Goal: Information Seeking & Learning: Check status

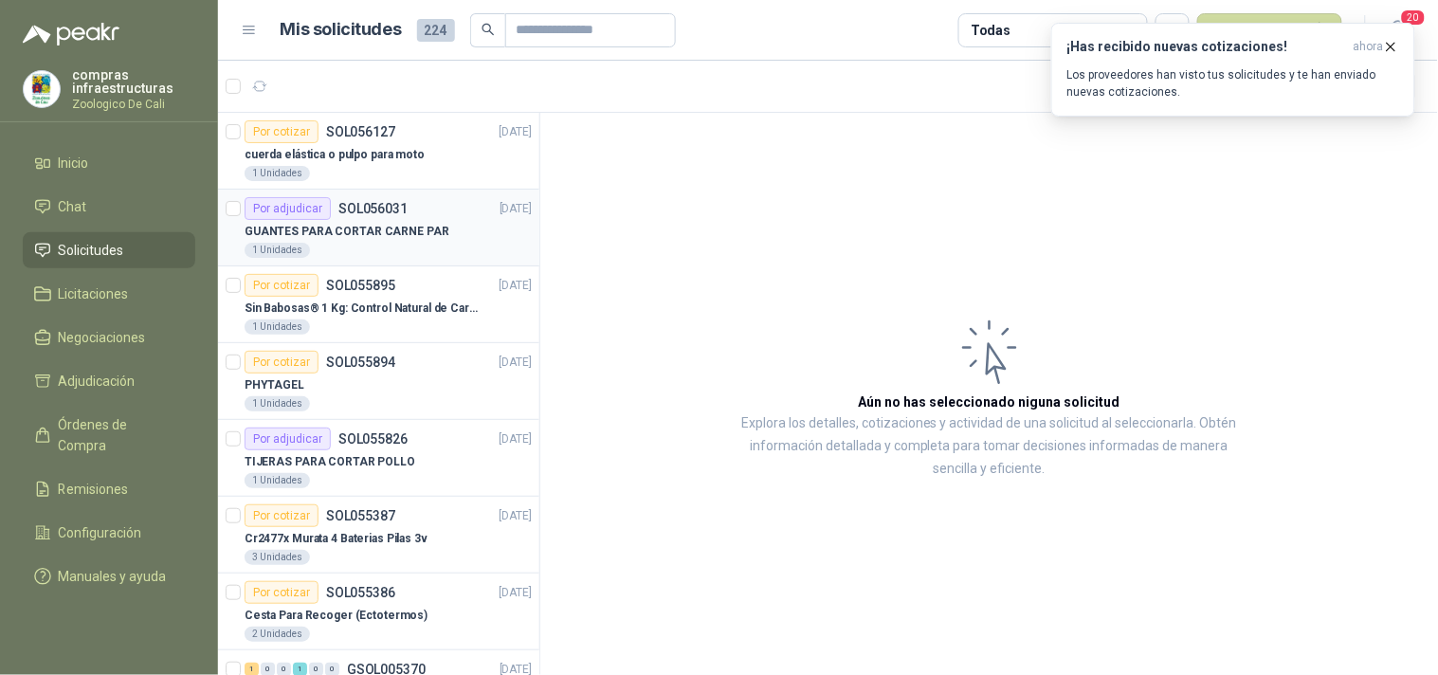
click at [384, 225] on p "GUANTES PARA CORTAR CARNE PAR" at bounding box center [347, 232] width 205 height 18
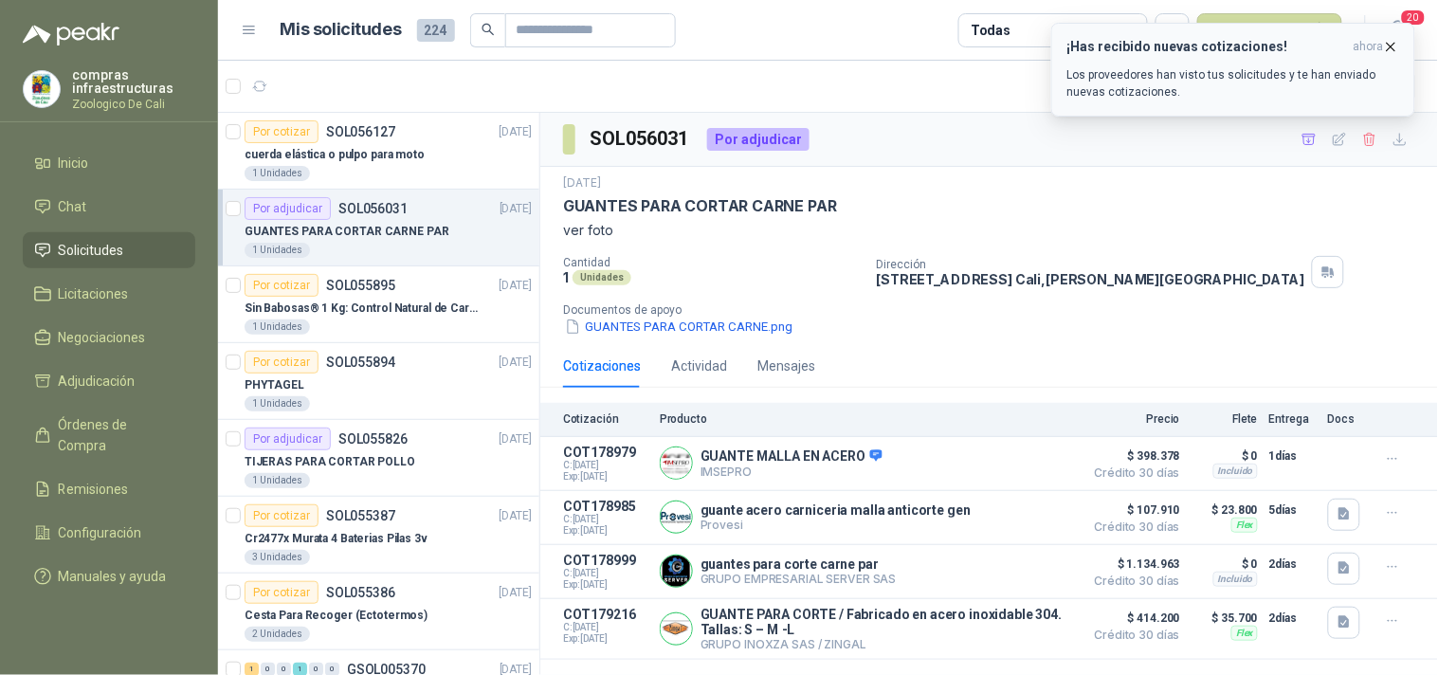
click at [1390, 46] on icon "button" at bounding box center [1391, 47] width 16 height 16
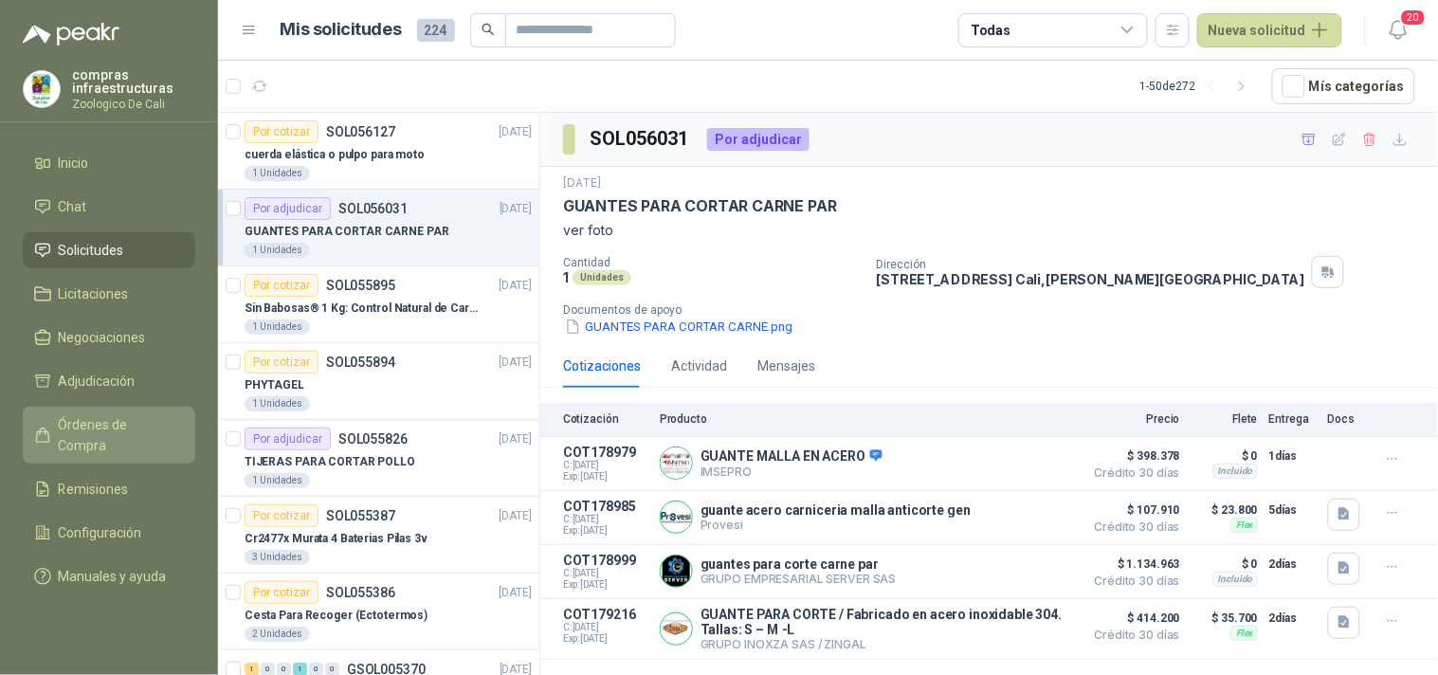
click at [123, 411] on link "Órdenes de Compra" at bounding box center [109, 435] width 173 height 57
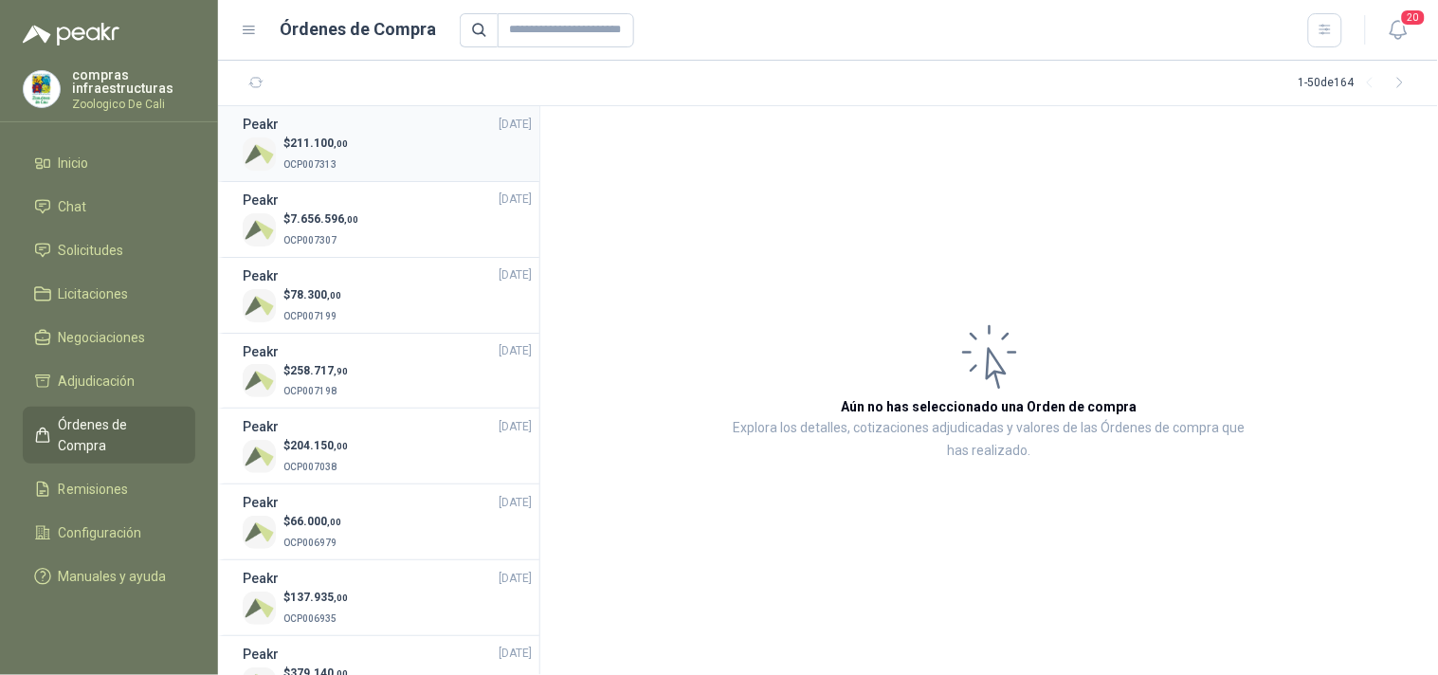
click at [355, 165] on div "$ 211.100 ,00 OCP007313" at bounding box center [387, 154] width 289 height 39
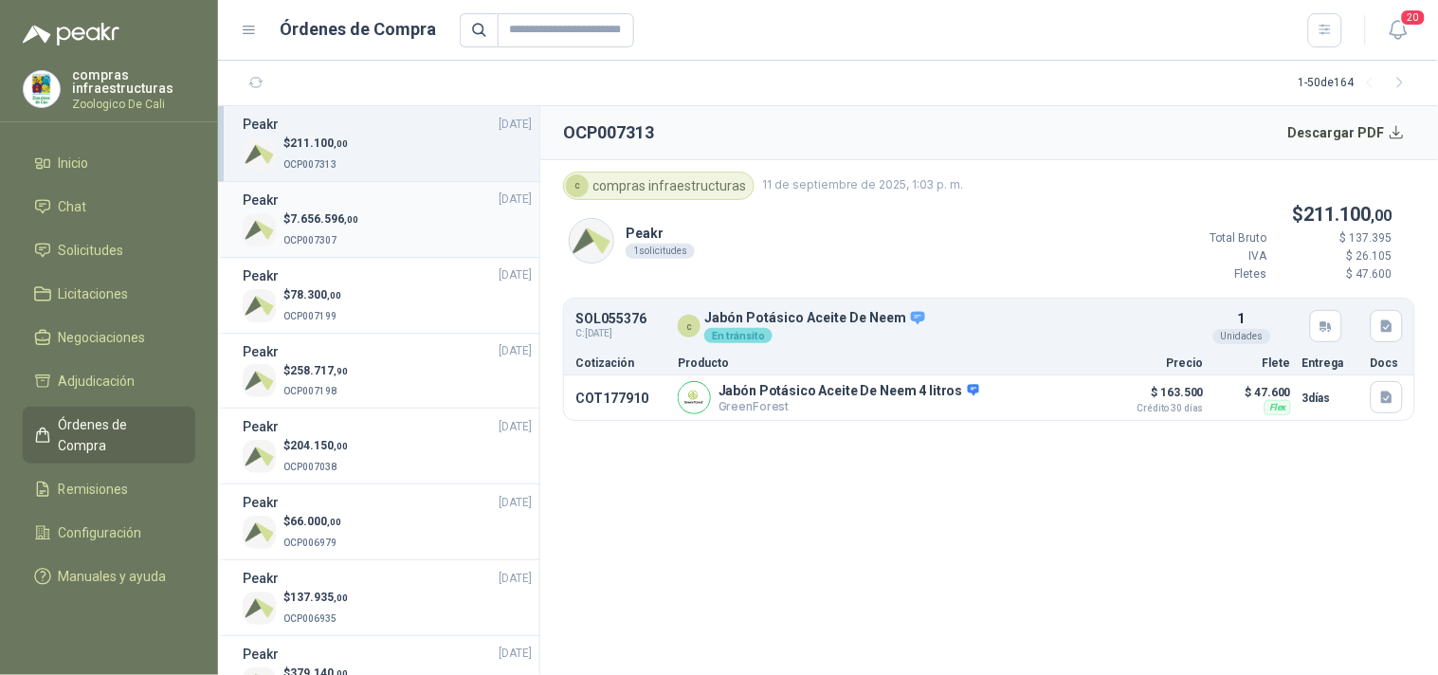
click at [356, 200] on div "Peakr [DATE]" at bounding box center [387, 200] width 289 height 21
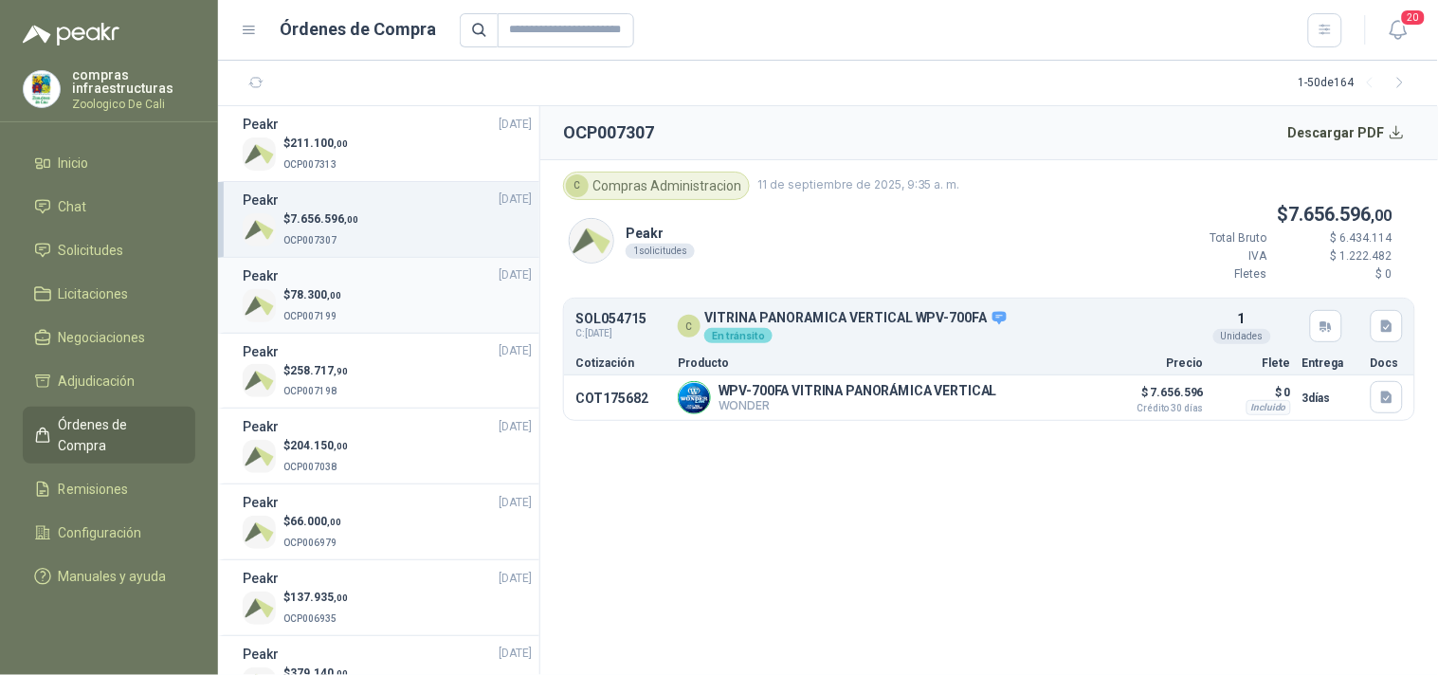
click at [352, 275] on div "Peakr [DATE]" at bounding box center [387, 275] width 289 height 21
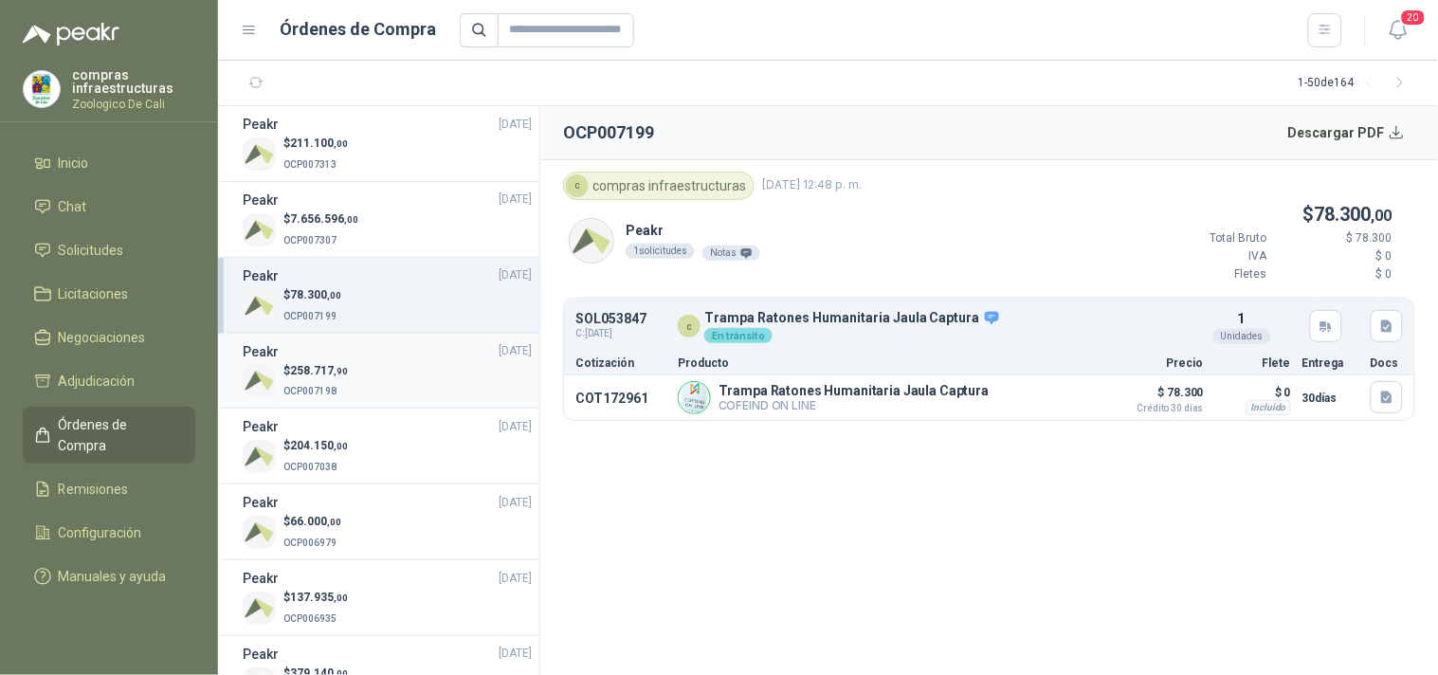
click at [339, 376] on p "$ 258.717 ,90" at bounding box center [315, 371] width 64 height 18
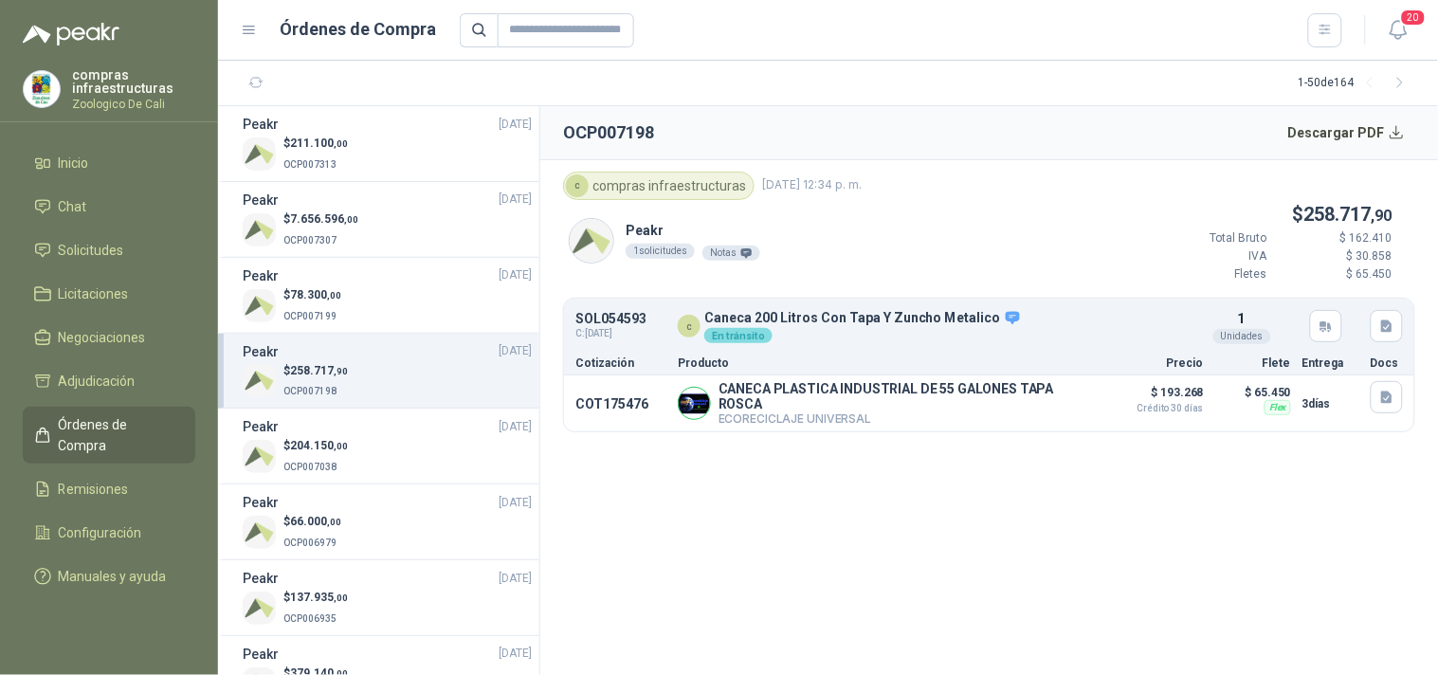
click at [943, 489] on section "OCP007198 Descargar PDF c compras infraestructuras [DATE] 12:34 p. m. Peakr 1 s…" at bounding box center [989, 390] width 898 height 569
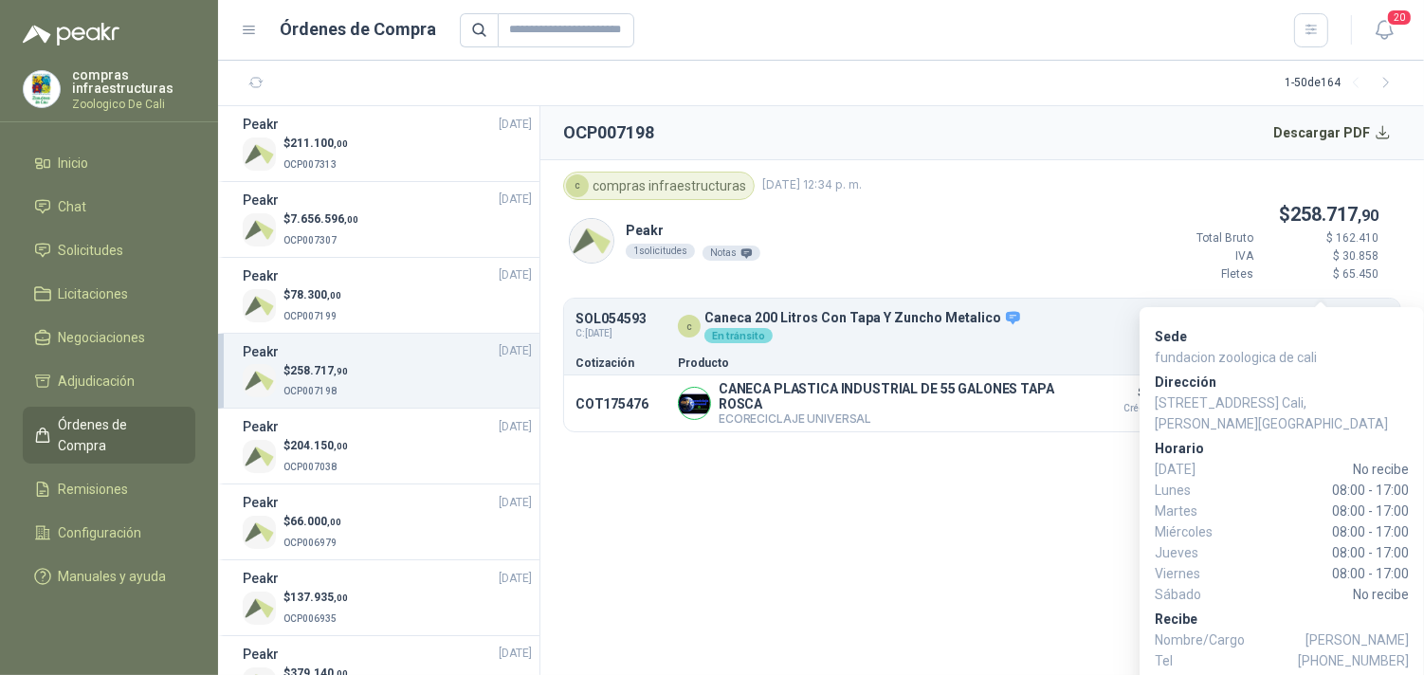
click at [968, 210] on div "Peakr 1 solicitudes Notas $ 258.717 ,90 Total Bruto $ 162.410 IVA $ 30.858 Flet…" at bounding box center [982, 249] width 838 height 99
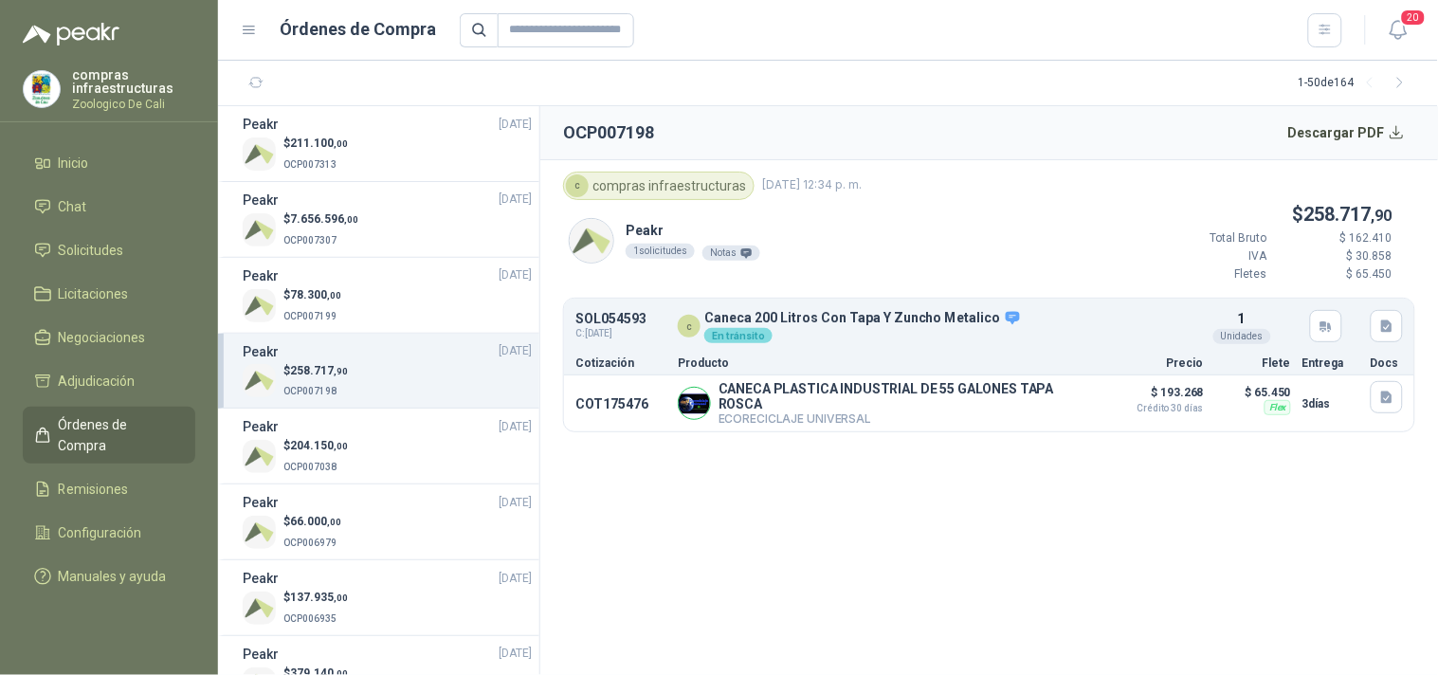
click at [1112, 215] on div "Peakr 1 solicitudes Notas $ 258.717 ,90 Total Bruto $ 162.410 IVA $ 30.858 Flet…" at bounding box center [989, 249] width 852 height 99
click at [1394, 333] on icon "button" at bounding box center [1387, 327] width 16 height 16
click at [860, 244] on div "Peakr 1 solicitudes Notas $ 258.717 ,90 Total Bruto $ 162.410 IVA $ 30.858 Flet…" at bounding box center [989, 249] width 852 height 99
click at [932, 328] on p "En tránsito" at bounding box center [863, 334] width 318 height 17
click at [753, 316] on p "Caneca 200 Litros Con Tapa Y Zuncho Metalico" at bounding box center [863, 318] width 318 height 17
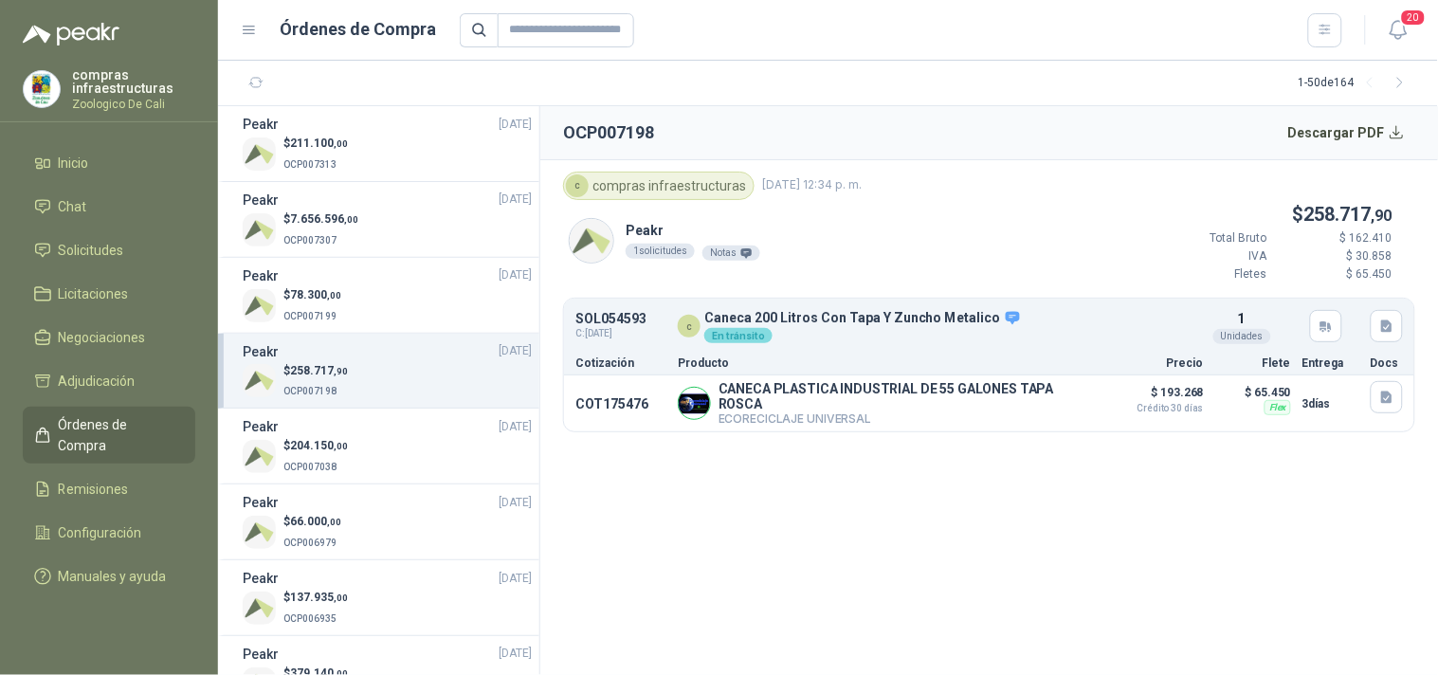
click at [1030, 584] on section "OCP007198 Descargar PDF c compras infraestructuras [DATE] 12:34 p. m. Peakr 1 s…" at bounding box center [989, 390] width 898 height 569
click at [1396, 335] on button "button" at bounding box center [1387, 326] width 32 height 32
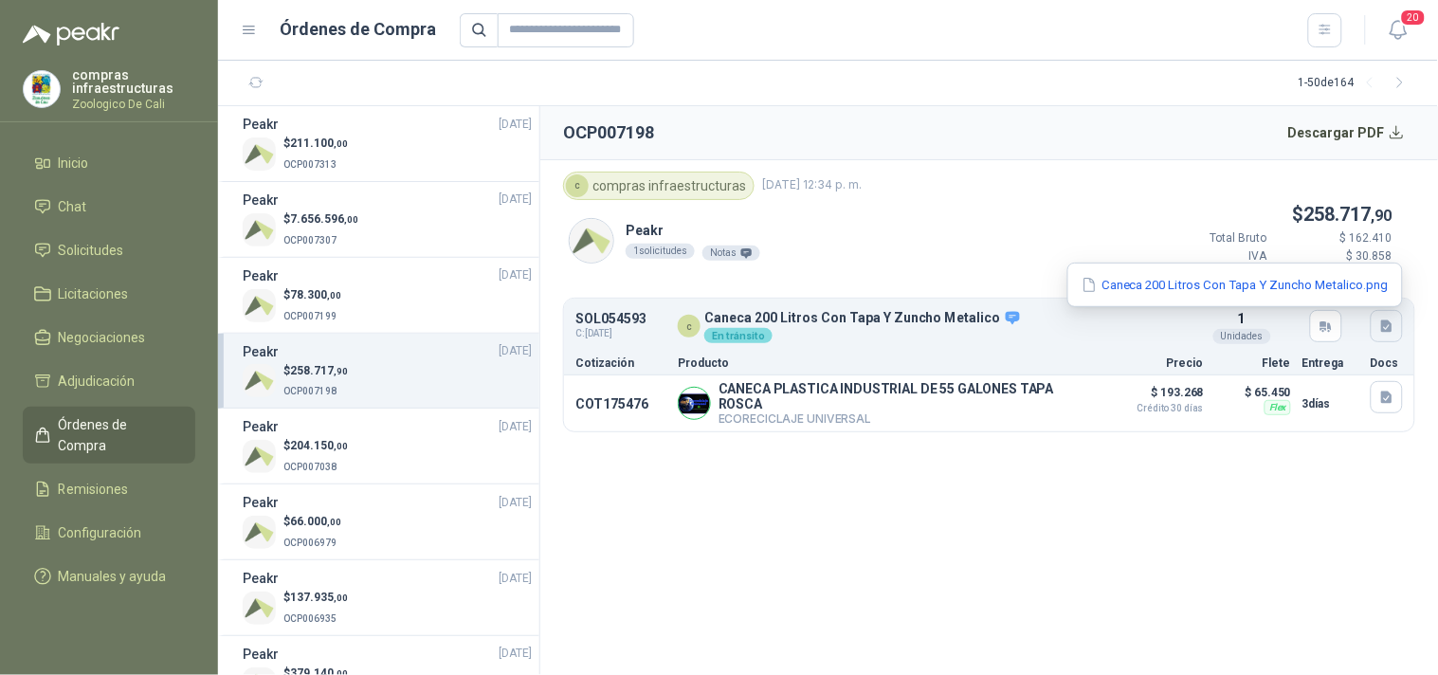
click at [1396, 335] on button "button" at bounding box center [1387, 326] width 32 height 32
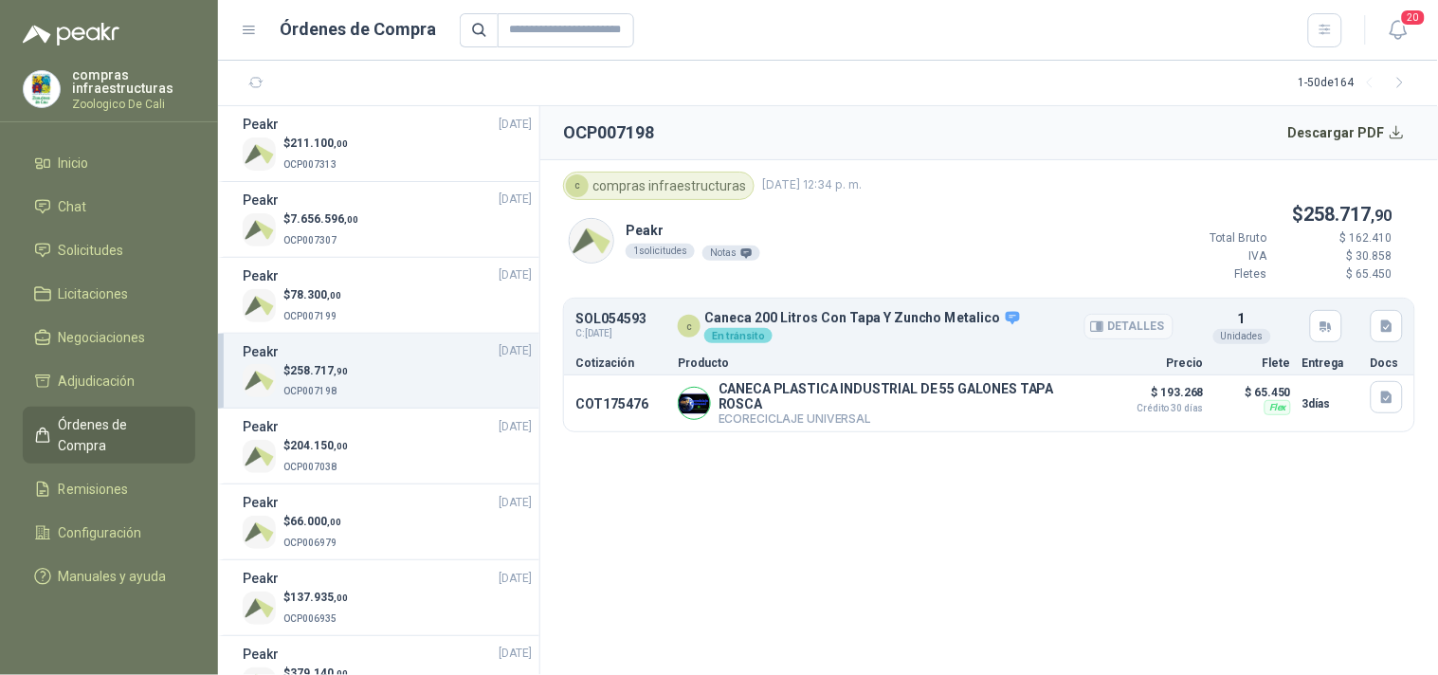
click at [738, 326] on p "En tránsito" at bounding box center [863, 334] width 318 height 17
click at [740, 334] on div "En tránsito" at bounding box center [738, 335] width 68 height 15
click at [771, 338] on p "En tránsito" at bounding box center [863, 334] width 318 height 17
click at [582, 335] on span "C: [DATE]" at bounding box center [610, 333] width 71 height 15
click at [618, 320] on p "SOL054593" at bounding box center [610, 319] width 71 height 14
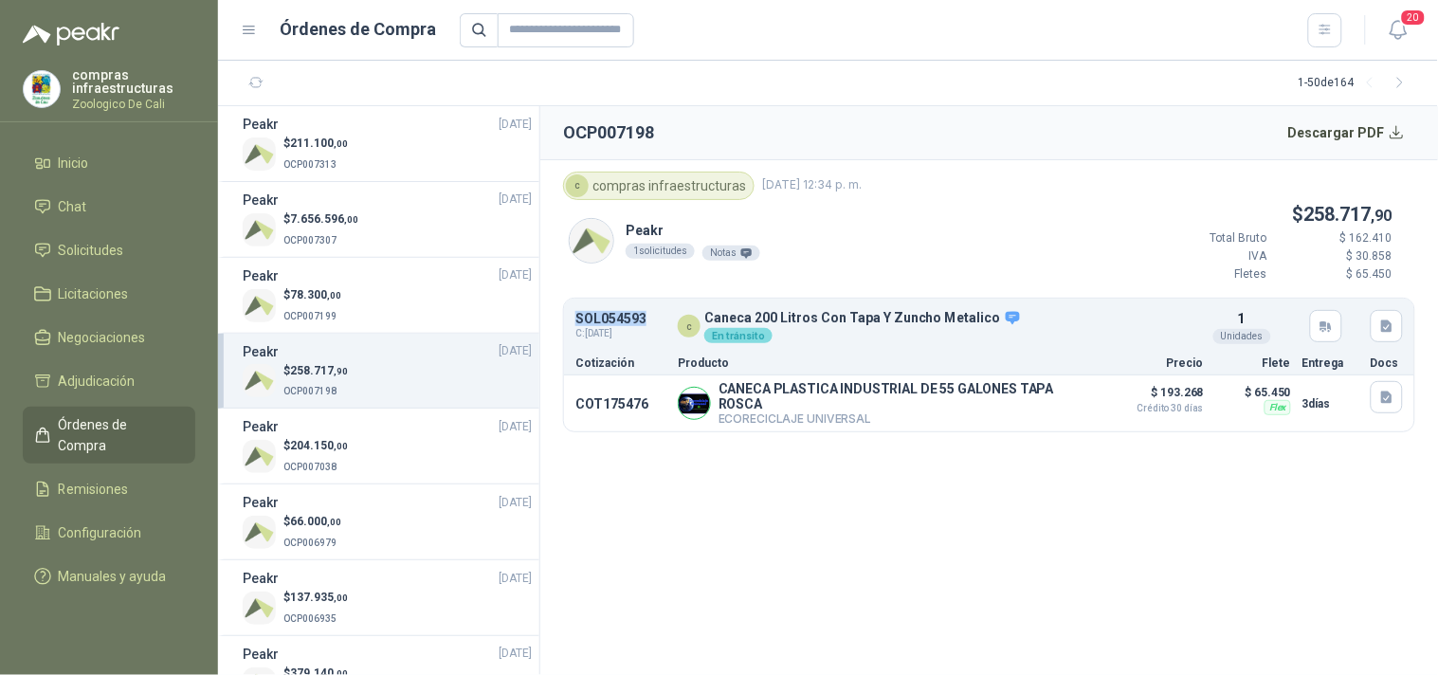
click at [618, 320] on p "SOL054593" at bounding box center [610, 319] width 71 height 14
click at [120, 241] on span "Solicitudes" at bounding box center [91, 250] width 65 height 21
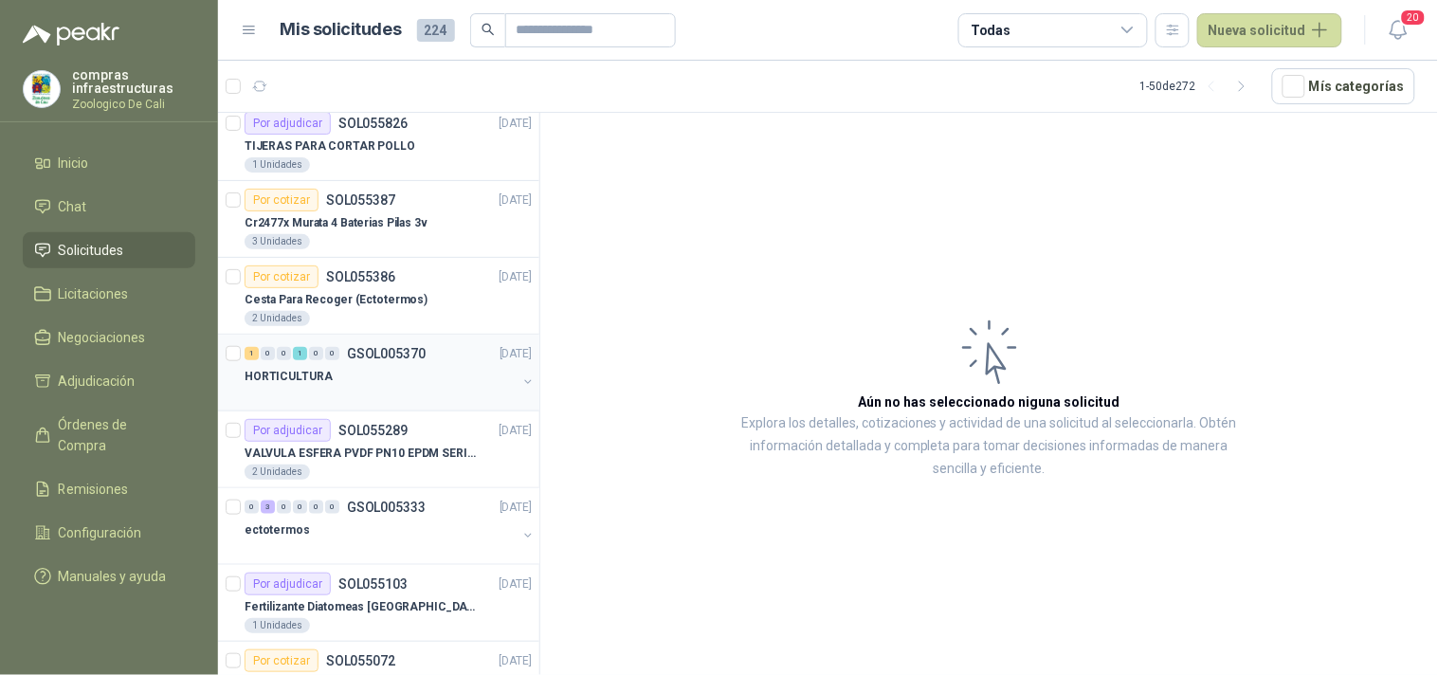
scroll to position [421, 0]
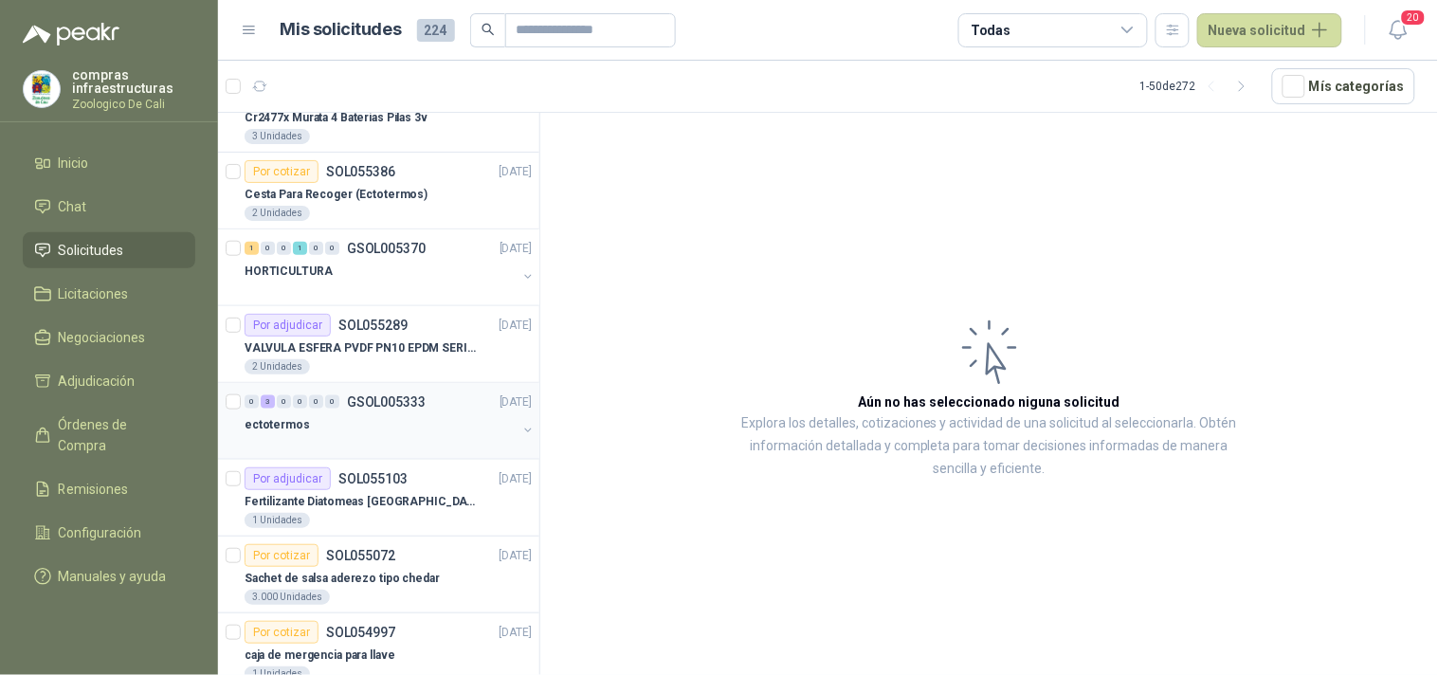
click at [415, 419] on div "ectotermos" at bounding box center [381, 424] width 272 height 23
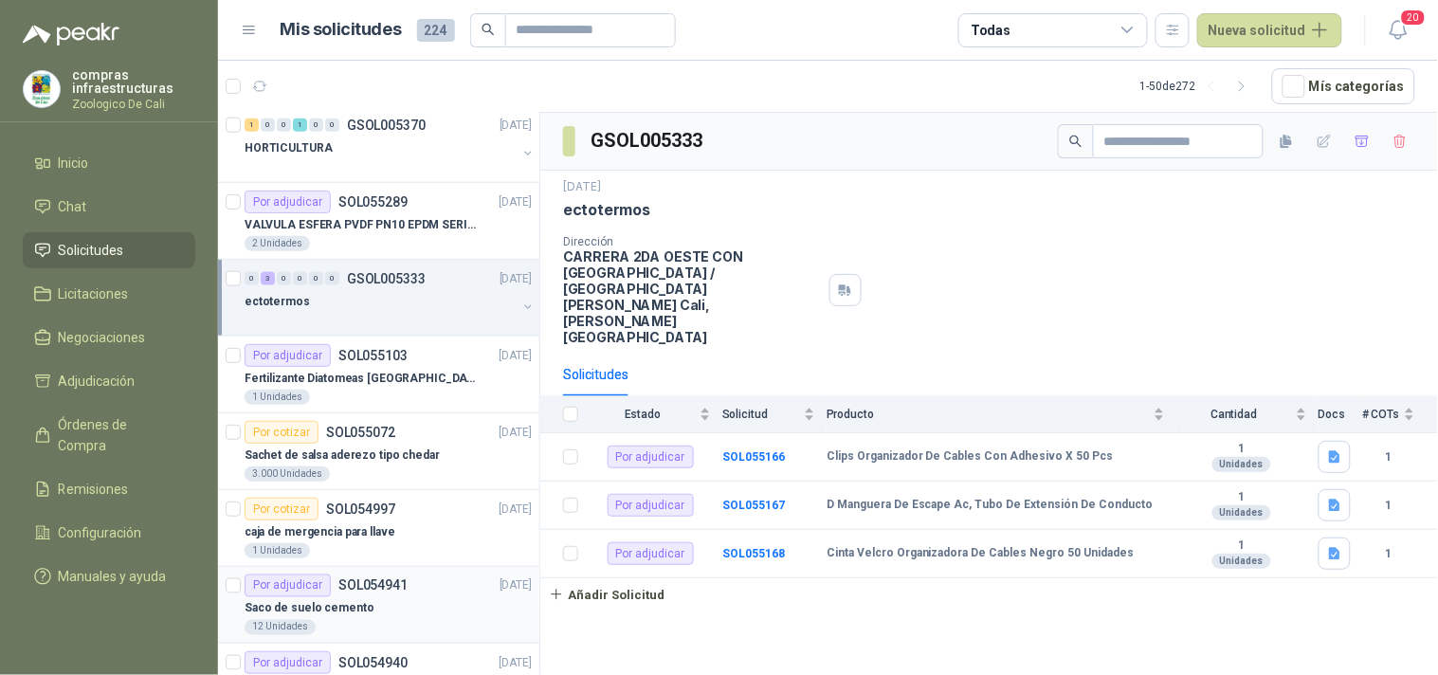
scroll to position [526, 0]
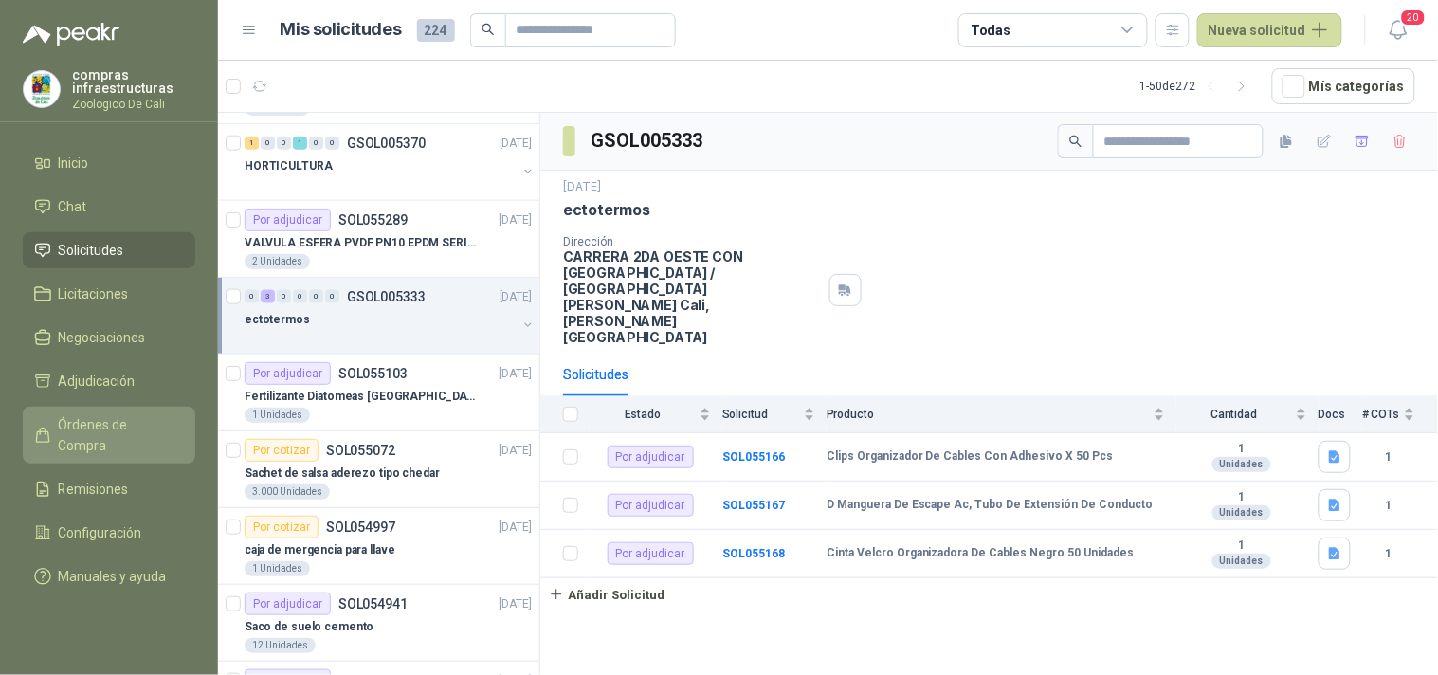
click at [124, 424] on span "Órdenes de Compra" at bounding box center [118, 435] width 119 height 42
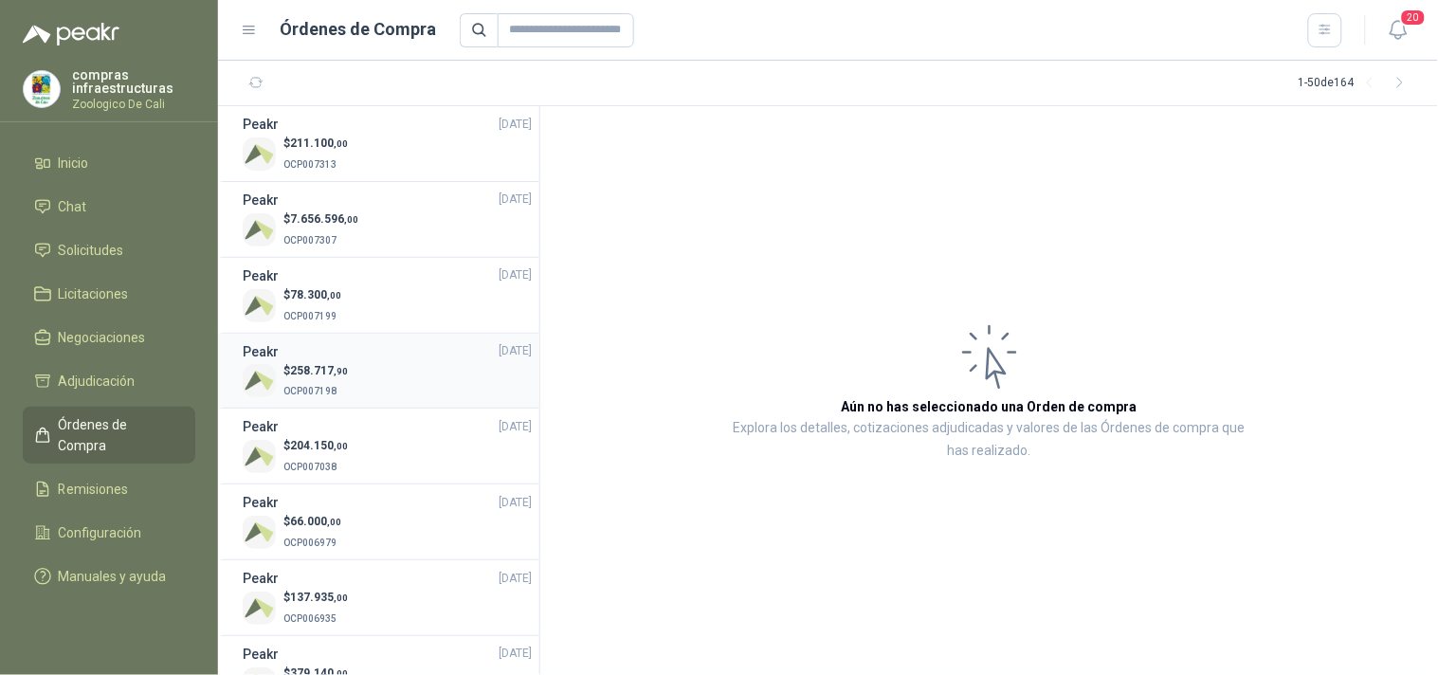
click at [334, 383] on p "OCP007198" at bounding box center [315, 389] width 64 height 21
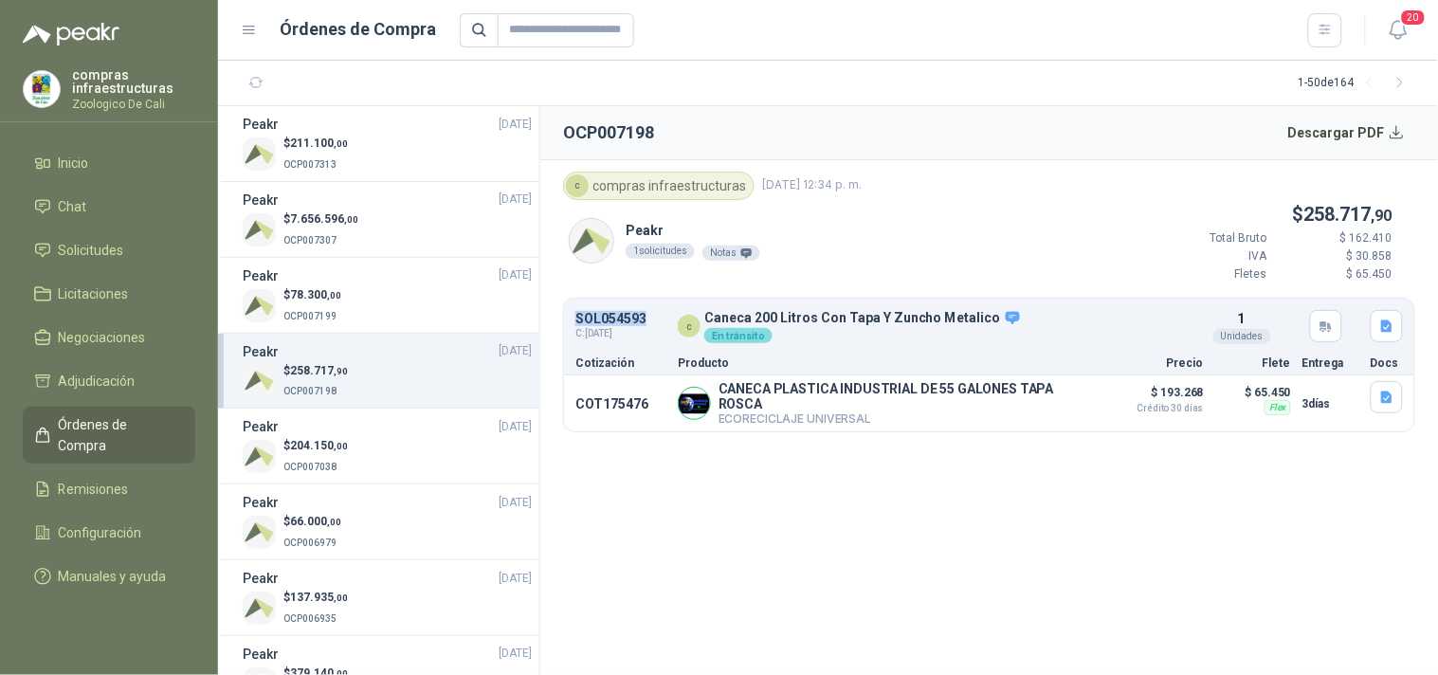
drag, startPoint x: 647, startPoint y: 318, endPoint x: 550, endPoint y: 319, distance: 96.7
click at [550, 319] on article "c compras infraestructuras [DATE] 12:34 p. m. Peakr 1 solicitudes Notas $ 258.7…" at bounding box center [989, 302] width 898 height 284
copy p "SOL054593"
click at [104, 238] on link "Solicitudes" at bounding box center [109, 250] width 173 height 36
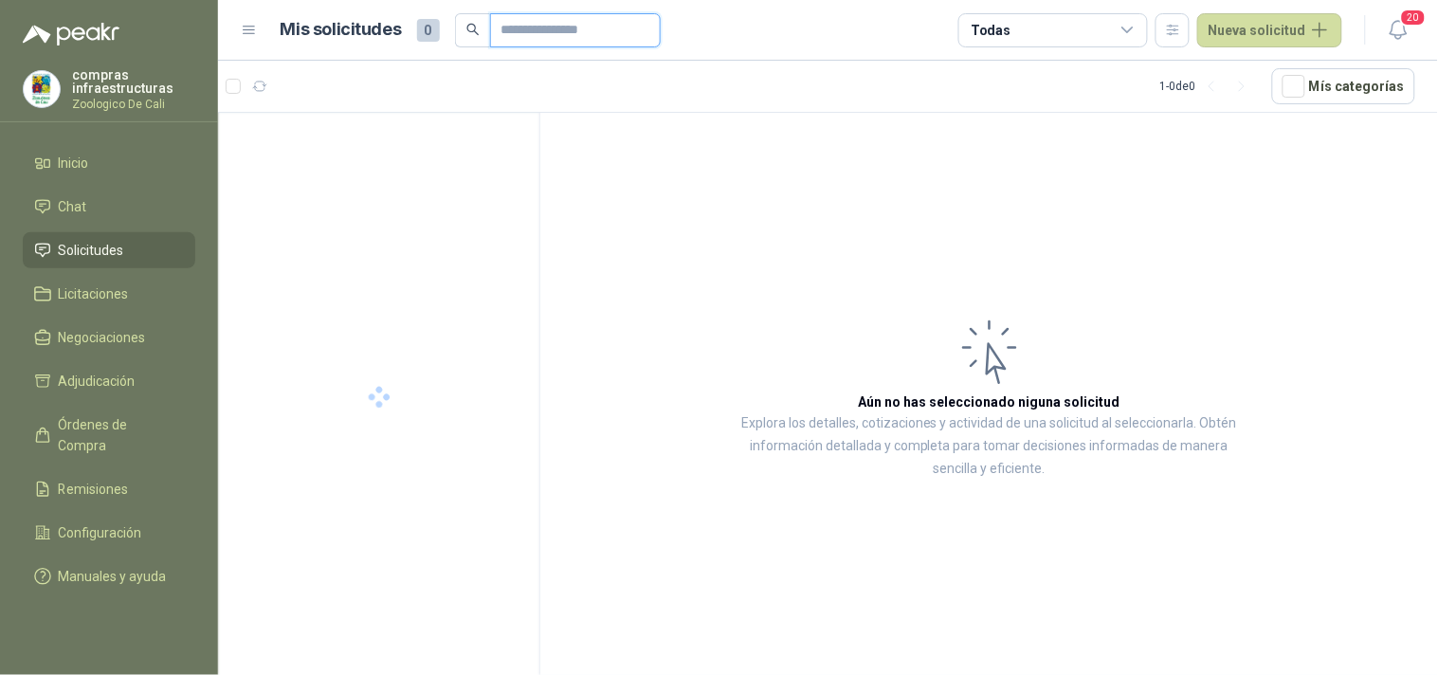
click at [534, 42] on input "text" at bounding box center [568, 30] width 133 height 32
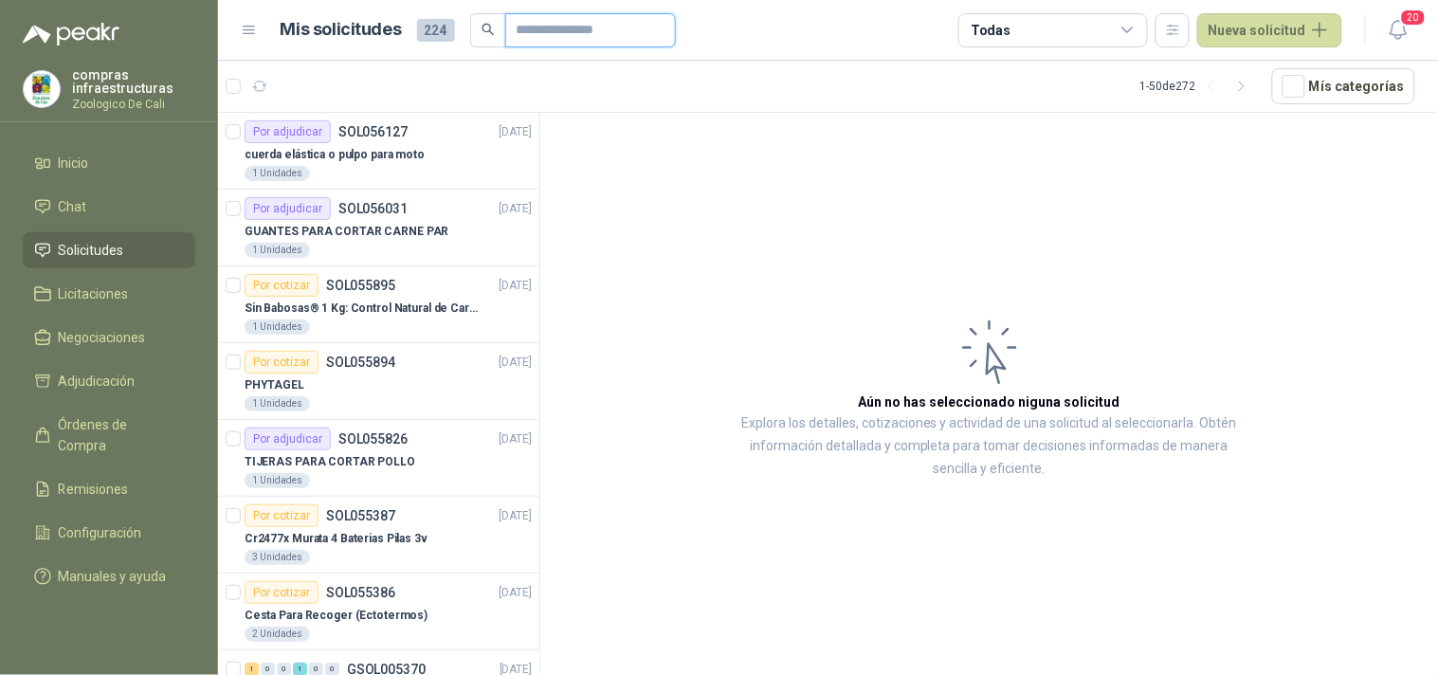
paste input "*********"
type input "*********"
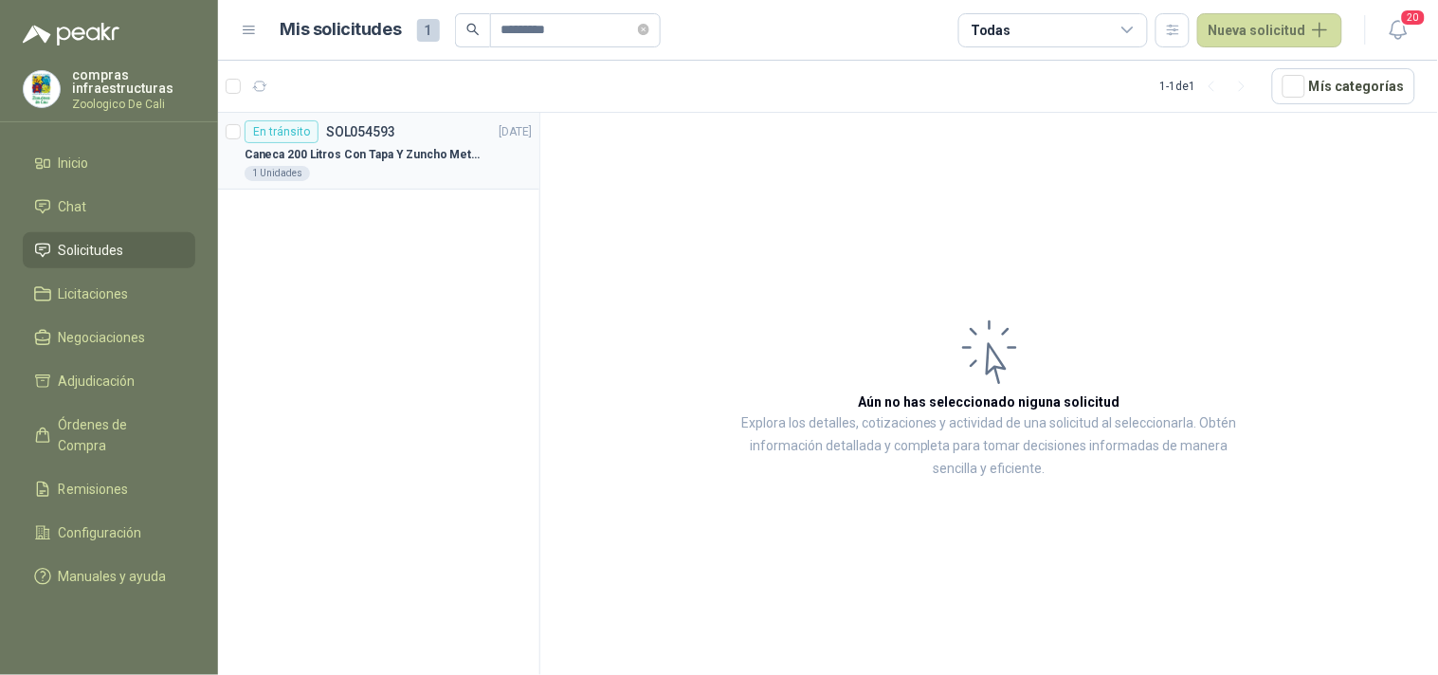
click at [394, 167] on div "1 Unidades" at bounding box center [388, 173] width 287 height 15
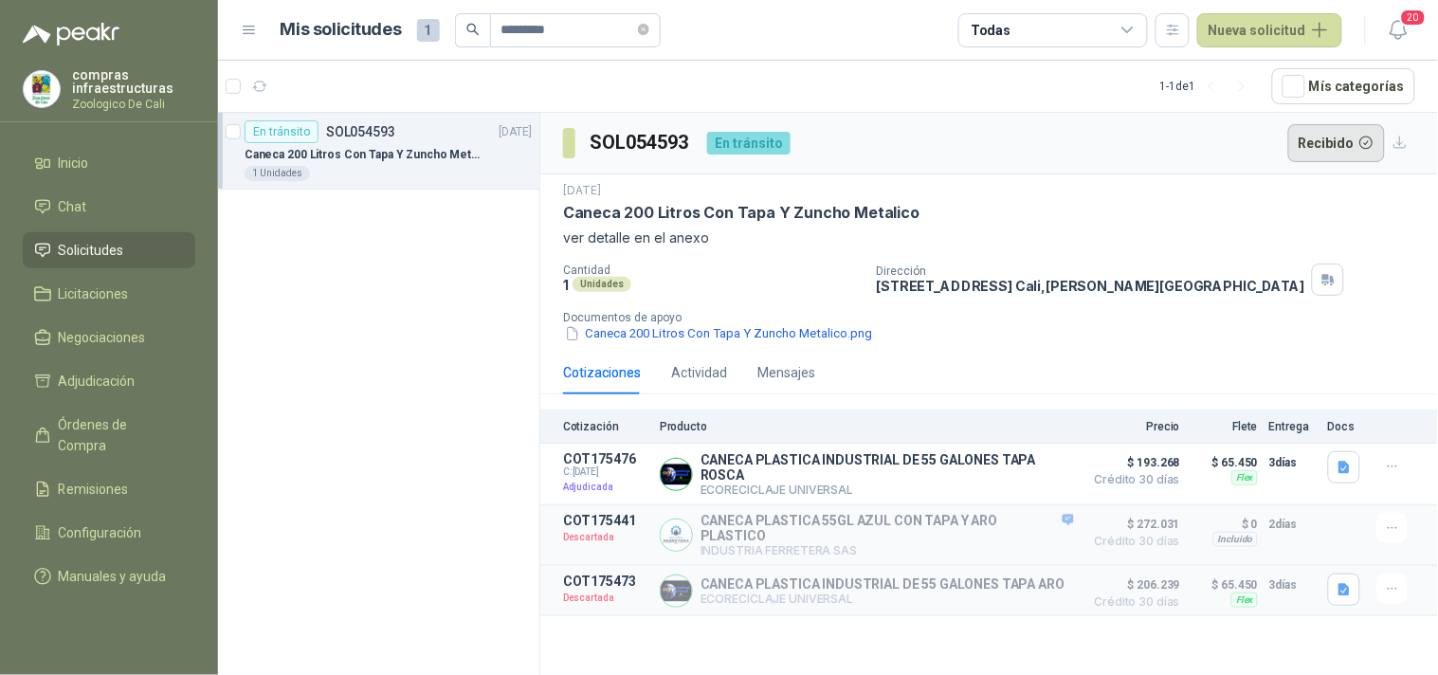
click at [1362, 146] on button "Recibido" at bounding box center [1337, 143] width 98 height 38
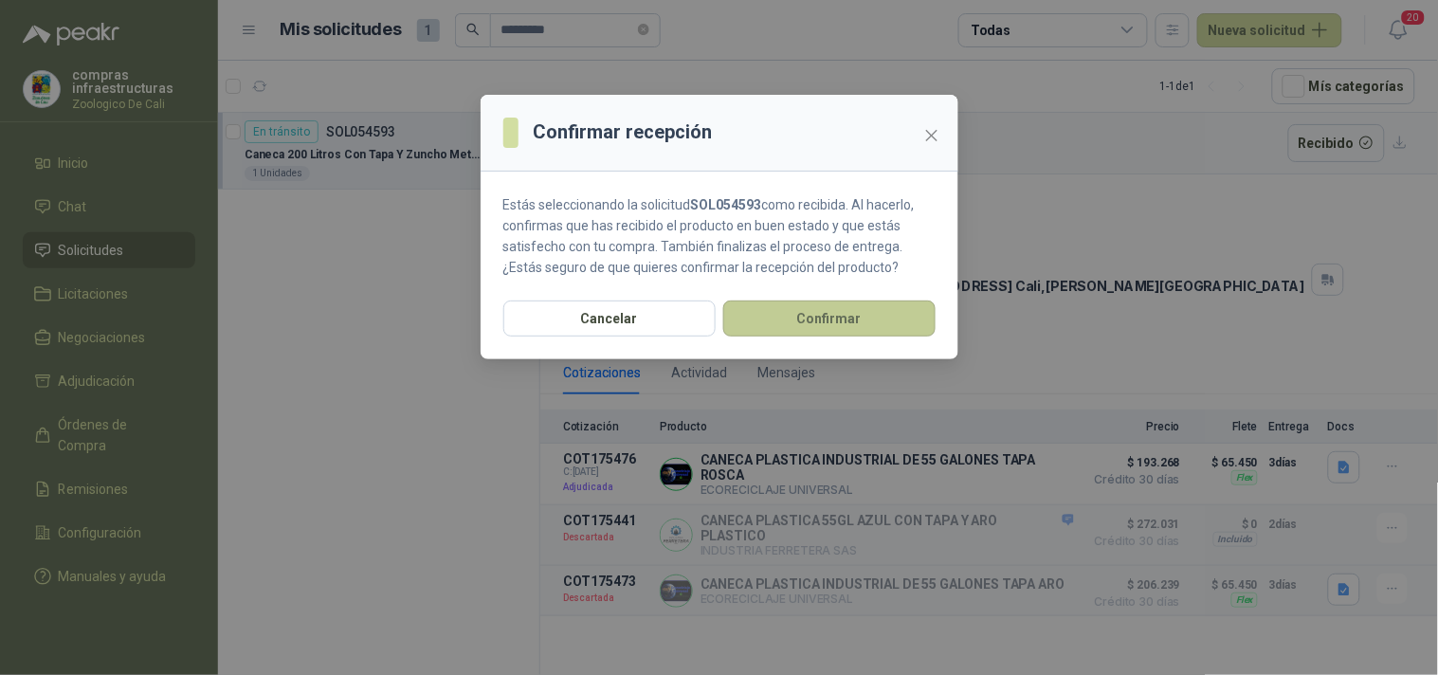
click at [823, 311] on button "Confirmar" at bounding box center [829, 319] width 212 height 36
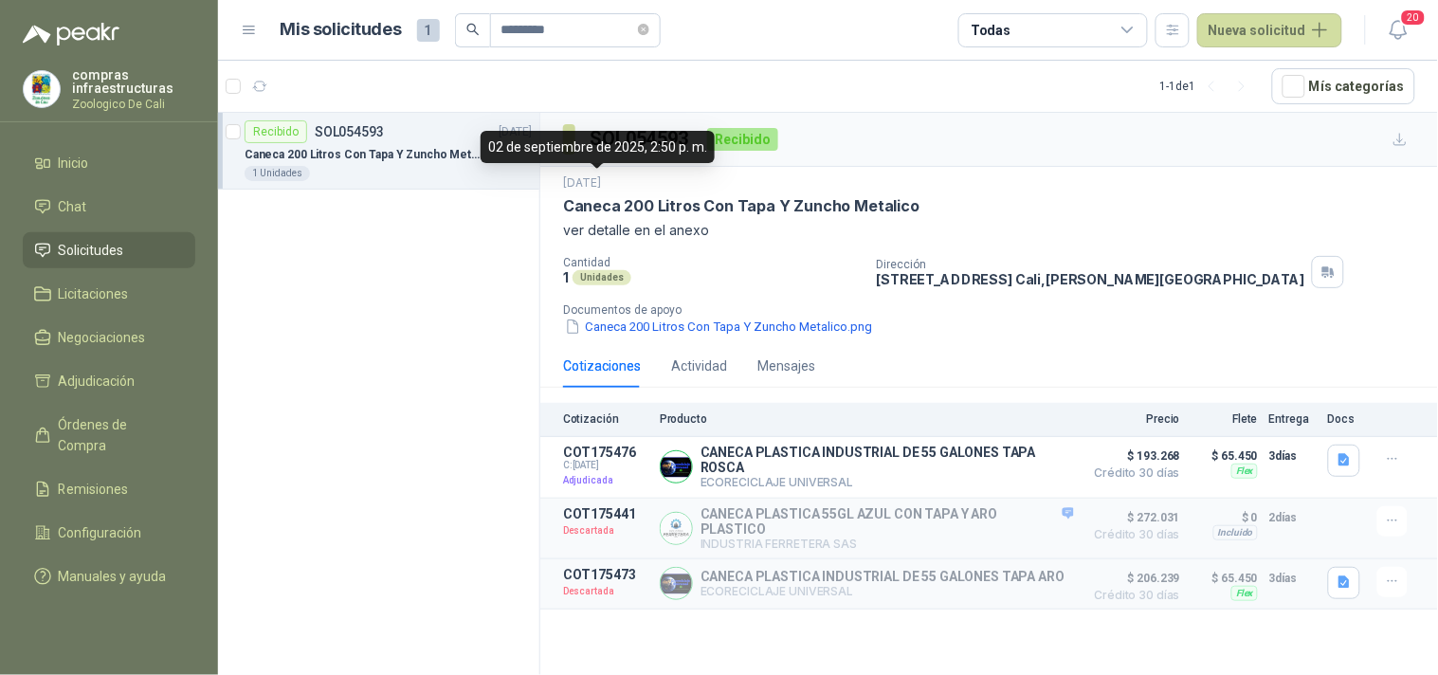
drag, startPoint x: 856, startPoint y: 199, endPoint x: 619, endPoint y: 192, distance: 237.1
click at [619, 192] on div "[DATE] Caneca 200 Litros Con Tapa Y Zuncho Metalico ver detalle en el anexo" at bounding box center [989, 207] width 852 height 66
copy div "25 Caneca 200 Litros Con Tapa Y Zuncho Metalico"
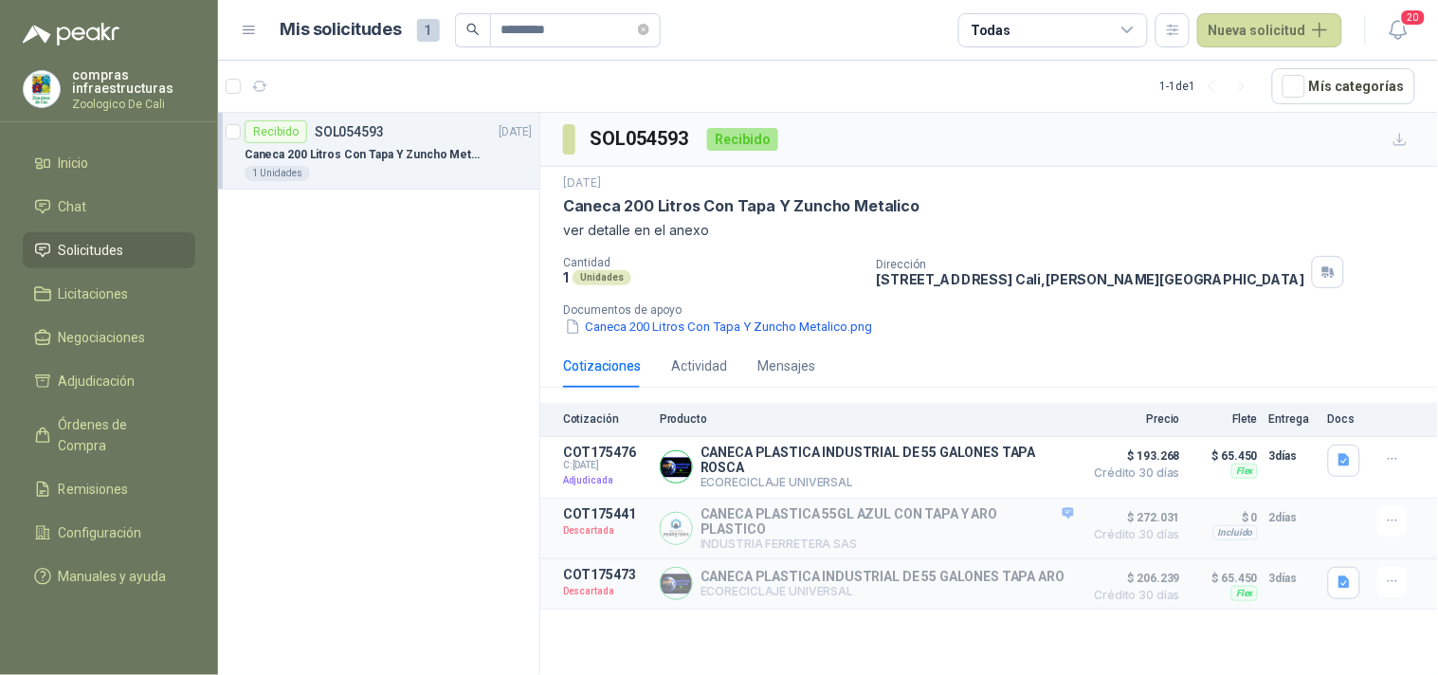
click at [811, 270] on div "1 Unidades" at bounding box center [712, 277] width 299 height 16
click at [760, 457] on p "CANECA PLASTICA INDUSTRIAL DE 55 GALONES TAPA ROSCA" at bounding box center [888, 460] width 374 height 30
click at [110, 420] on span "Órdenes de Compra" at bounding box center [118, 435] width 119 height 42
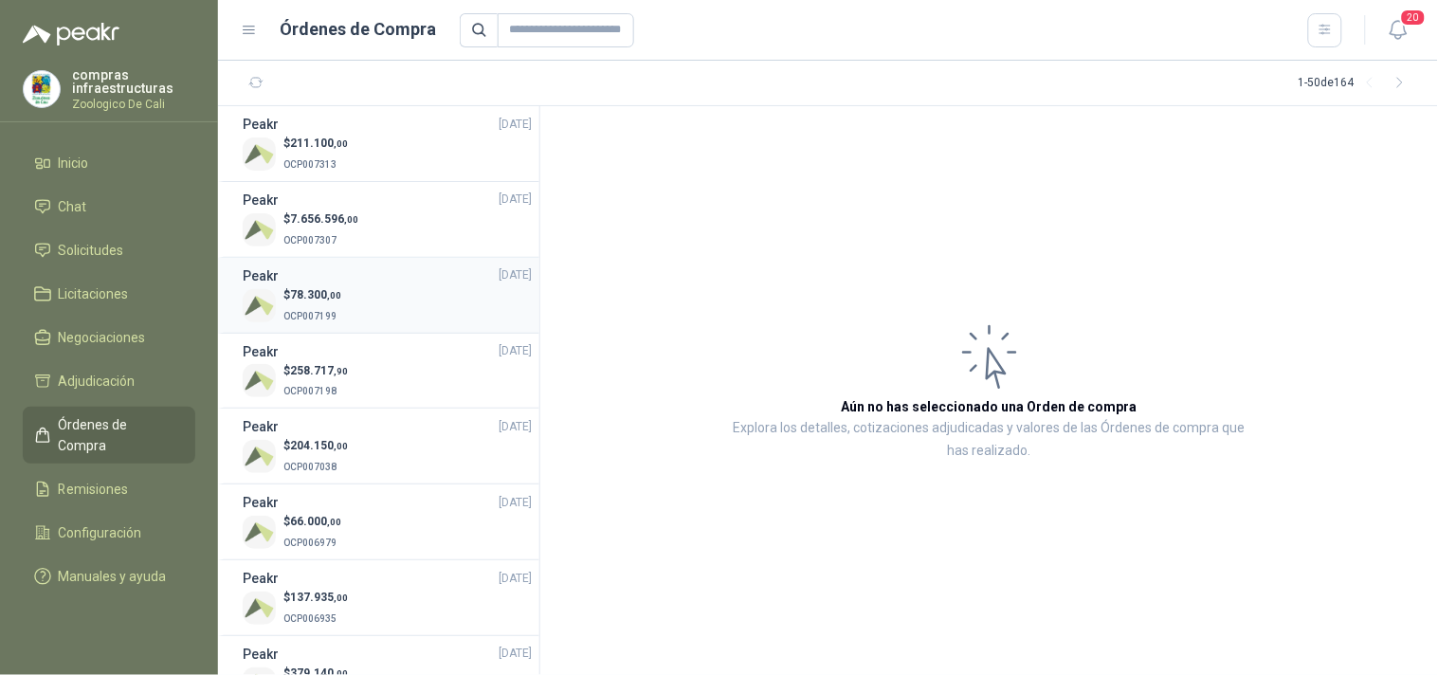
click at [342, 300] on div "$ 78.300 ,00 OCP007199" at bounding box center [387, 305] width 289 height 39
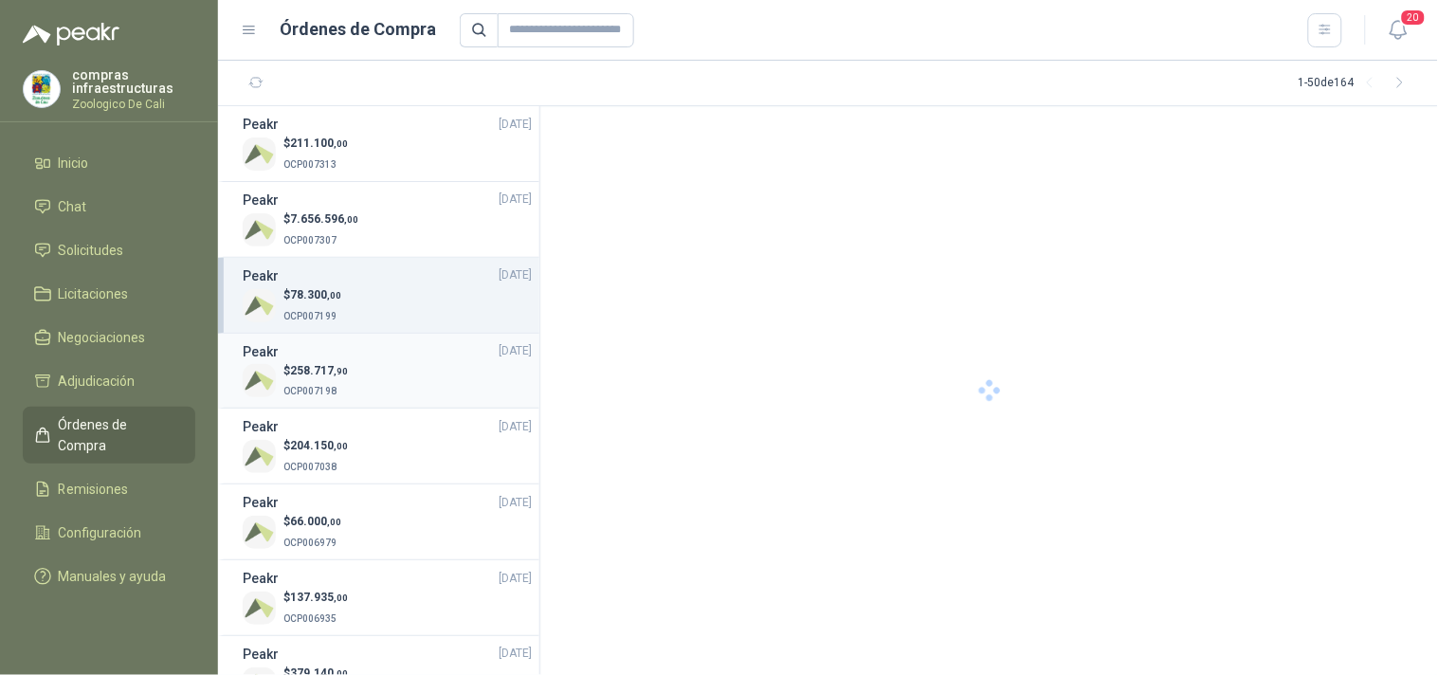
click at [354, 368] on div "$ 258.717 ,90 OCP007198" at bounding box center [387, 381] width 289 height 39
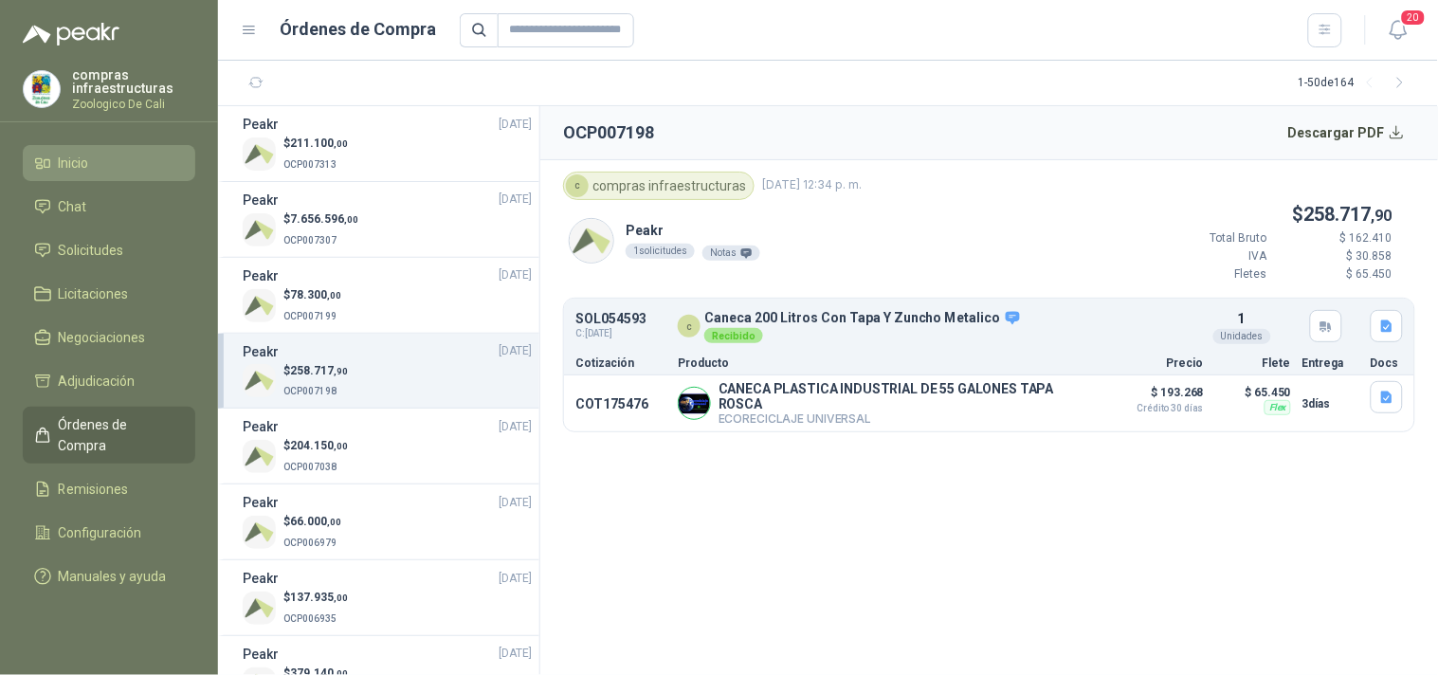
click at [117, 169] on li "Inicio" at bounding box center [109, 163] width 150 height 21
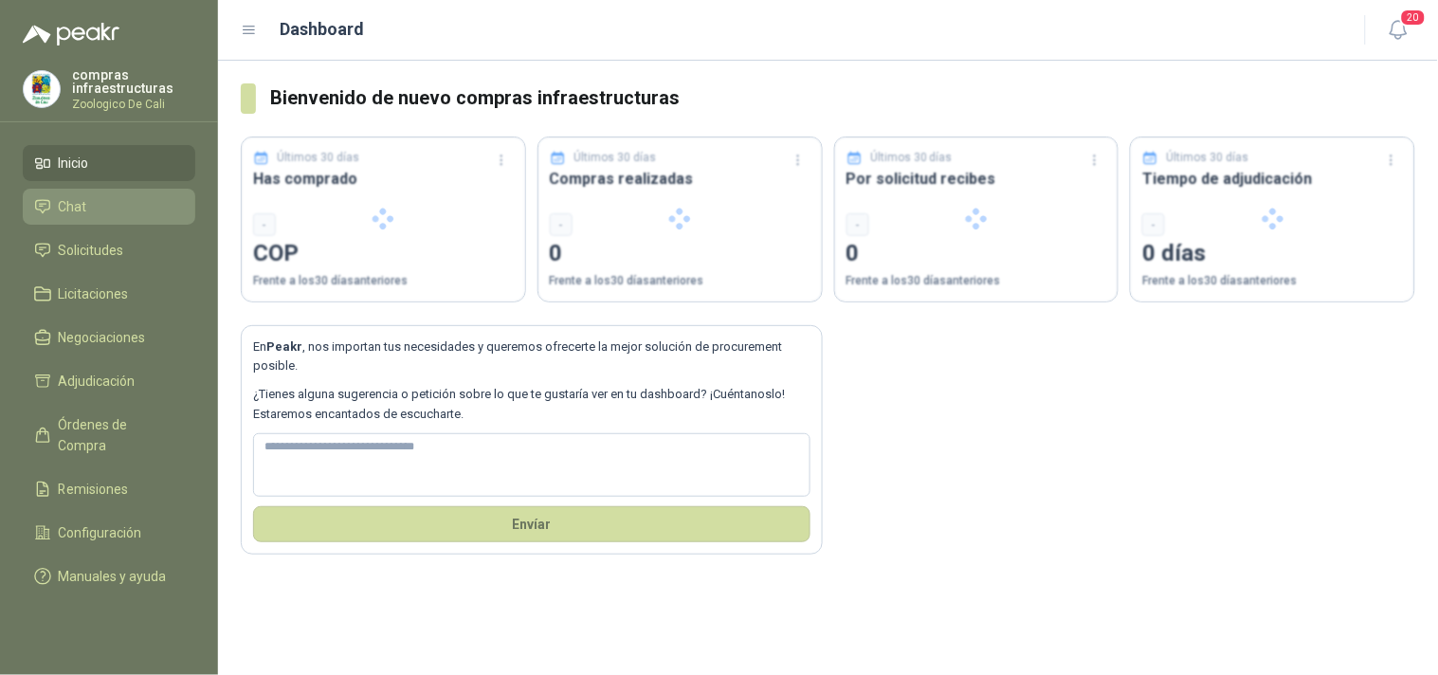
click at [150, 221] on link "Chat" at bounding box center [109, 207] width 173 height 36
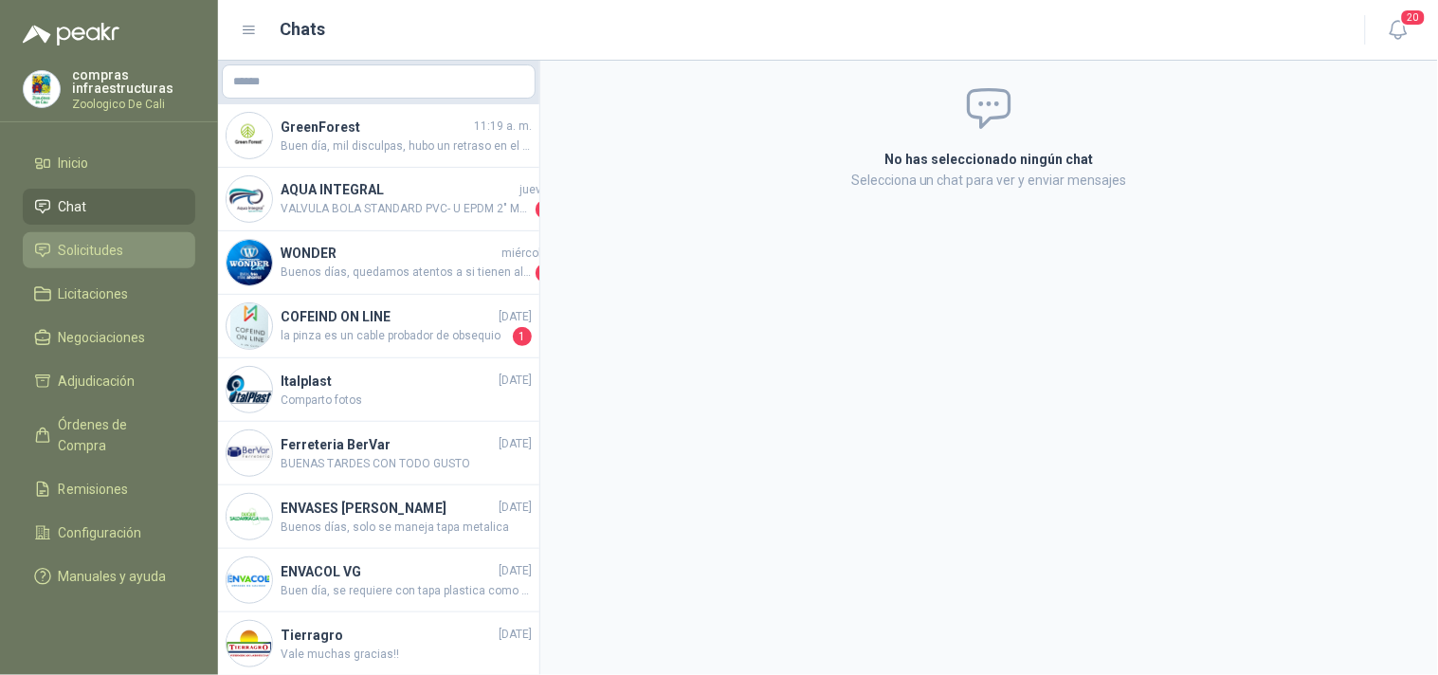
click at [119, 254] on span "Solicitudes" at bounding box center [91, 250] width 65 height 21
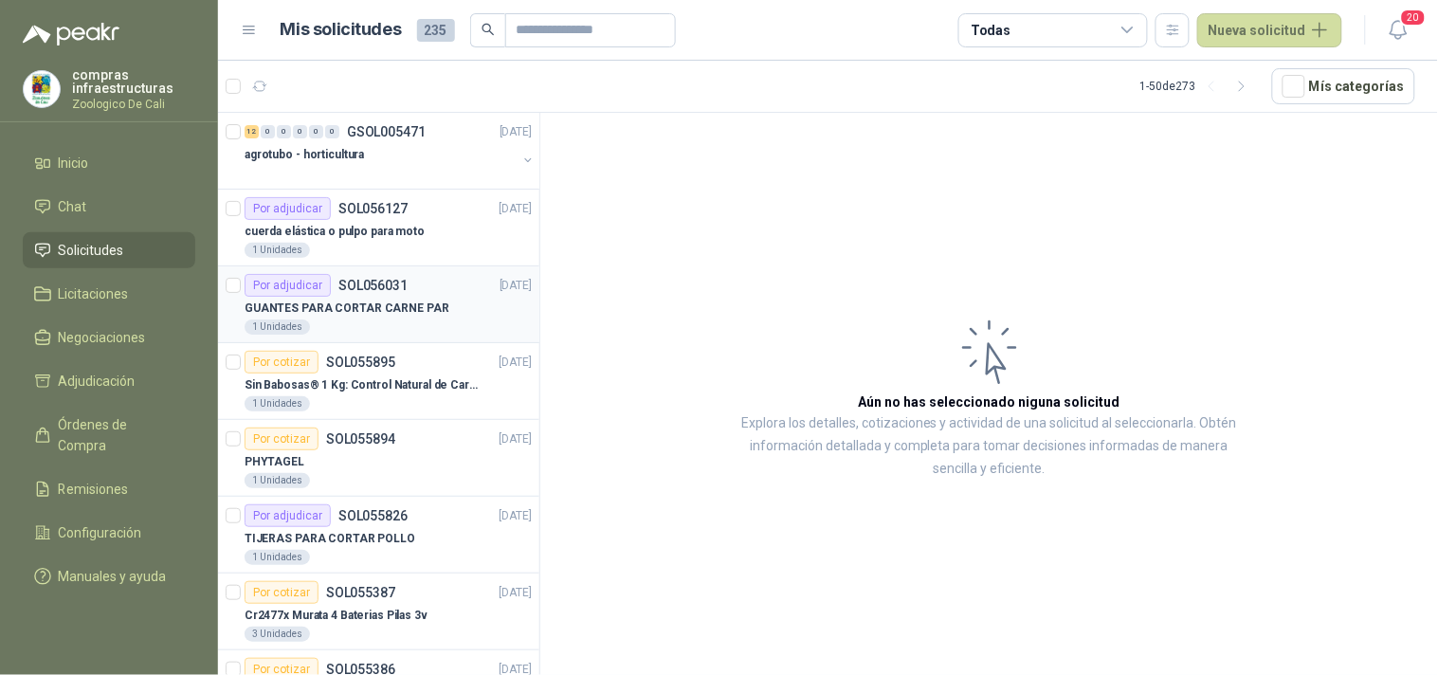
click at [399, 315] on p "GUANTES PARA CORTAR CARNE PAR" at bounding box center [347, 309] width 205 height 18
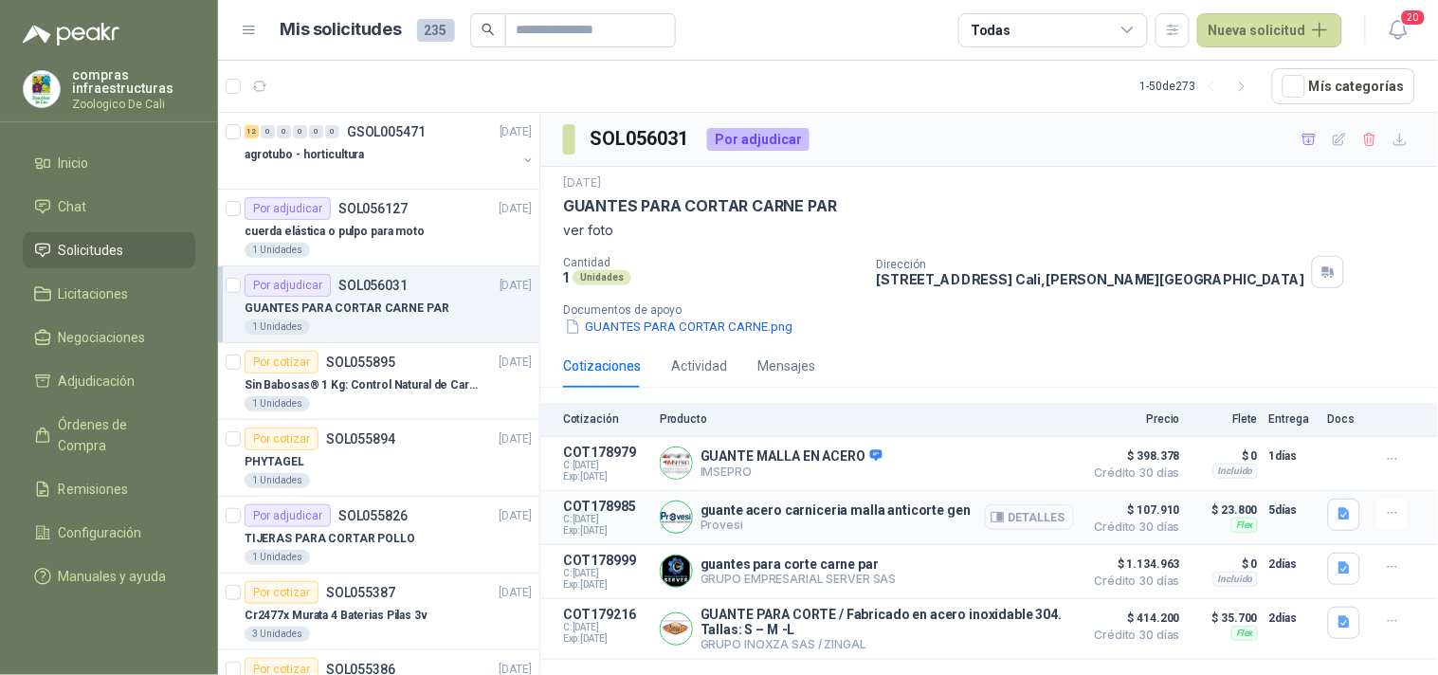
click at [1041, 523] on button "Detalles" at bounding box center [1029, 517] width 89 height 26
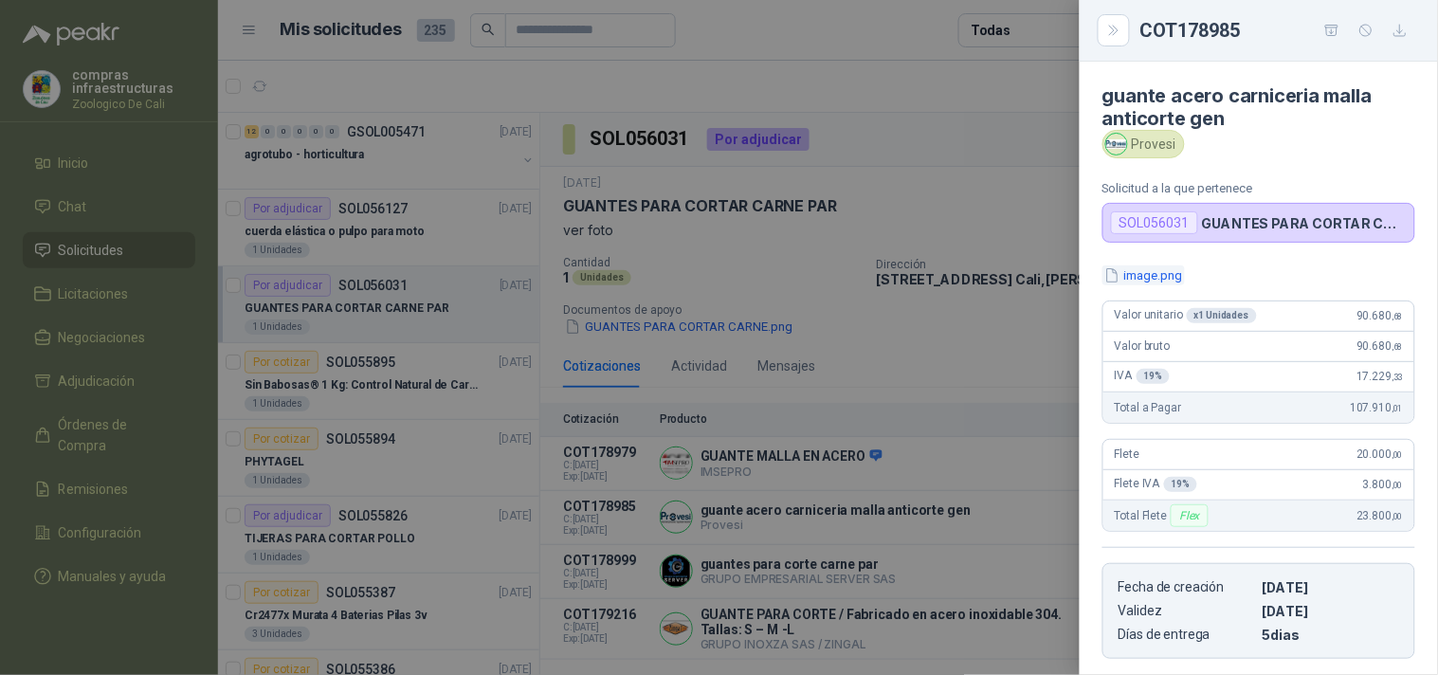
click at [1148, 277] on button "image.png" at bounding box center [1144, 275] width 82 height 20
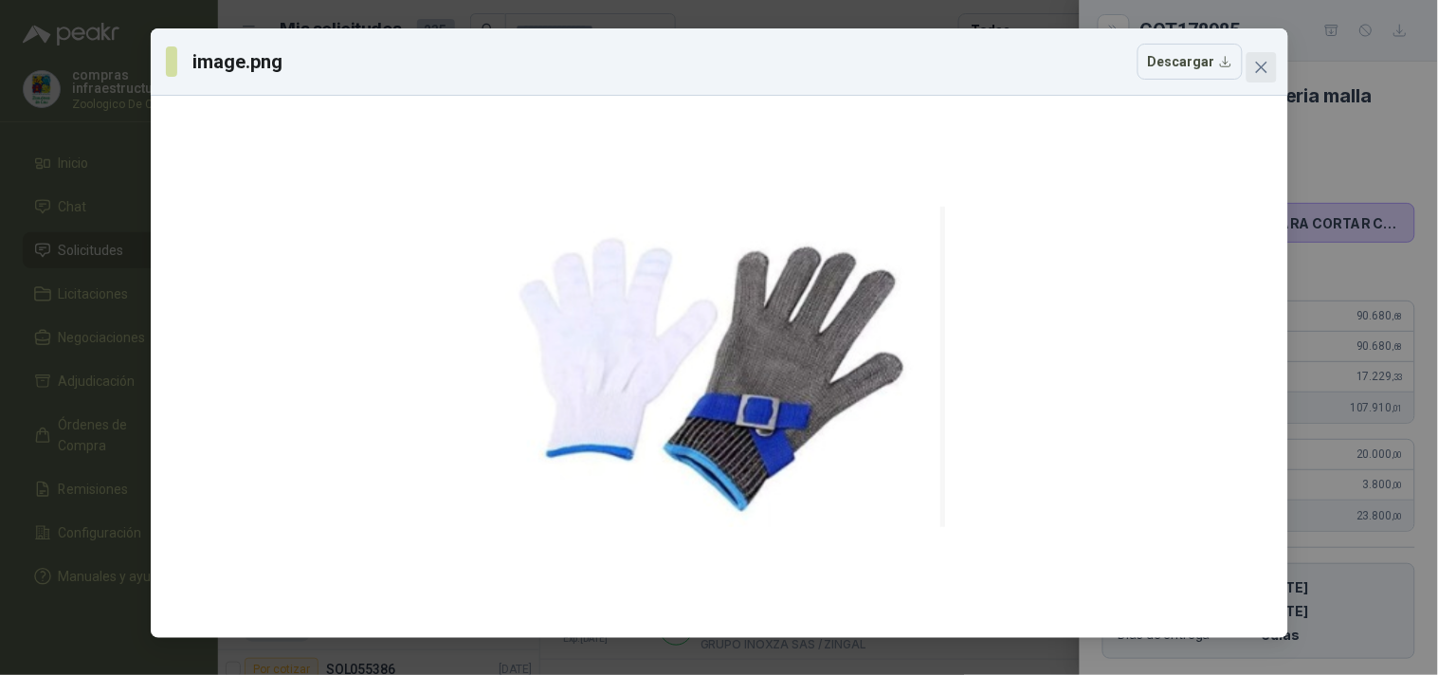
click at [1261, 68] on icon "close" at bounding box center [1260, 67] width 11 height 11
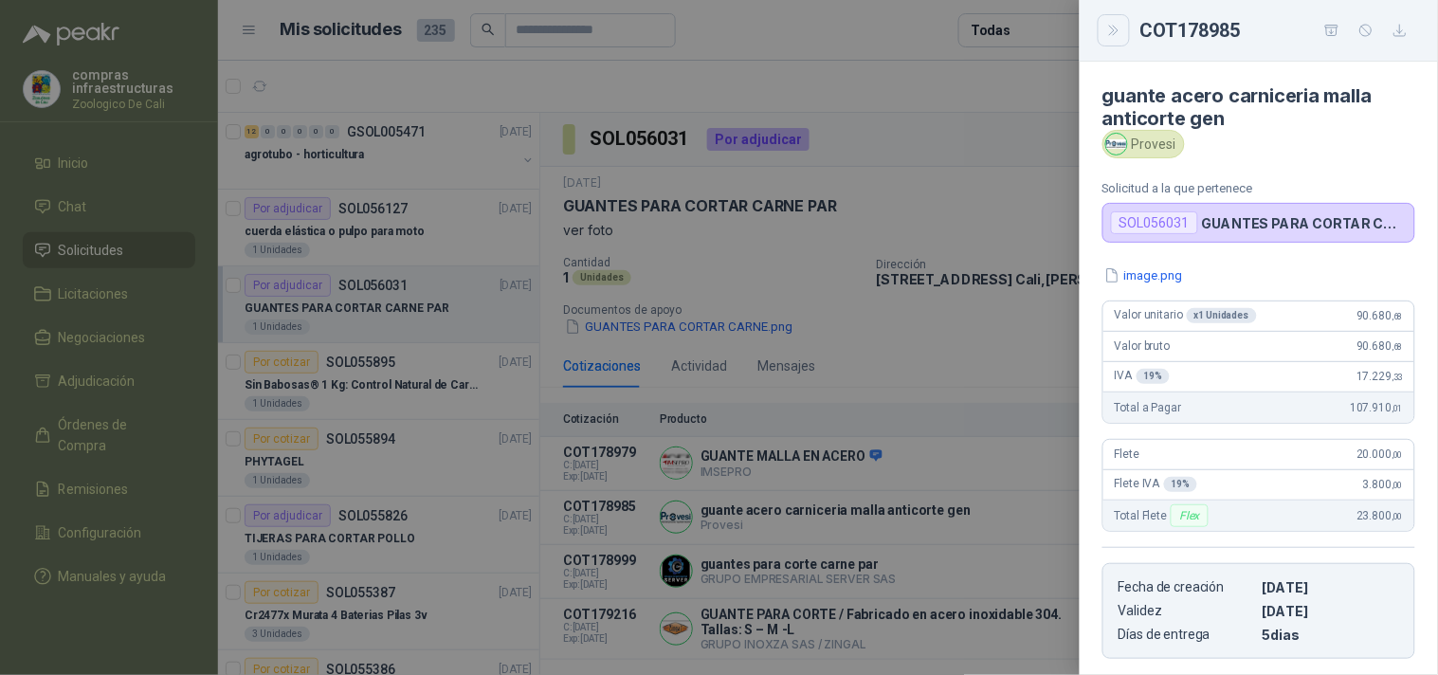
click at [1119, 32] on icon "Close" at bounding box center [1114, 31] width 16 height 16
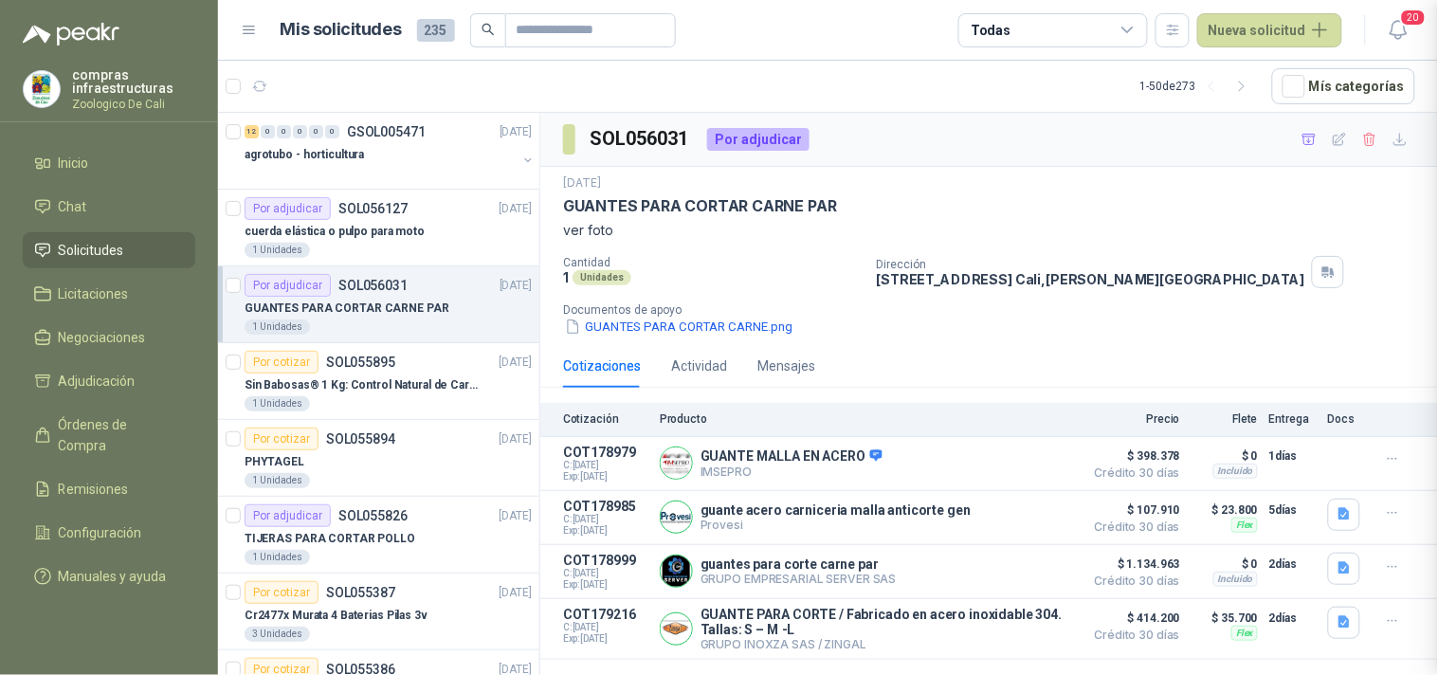
scroll to position [299, 0]
click at [810, 514] on p "guante acero carniceria malla anticorte gen" at bounding box center [836, 509] width 270 height 15
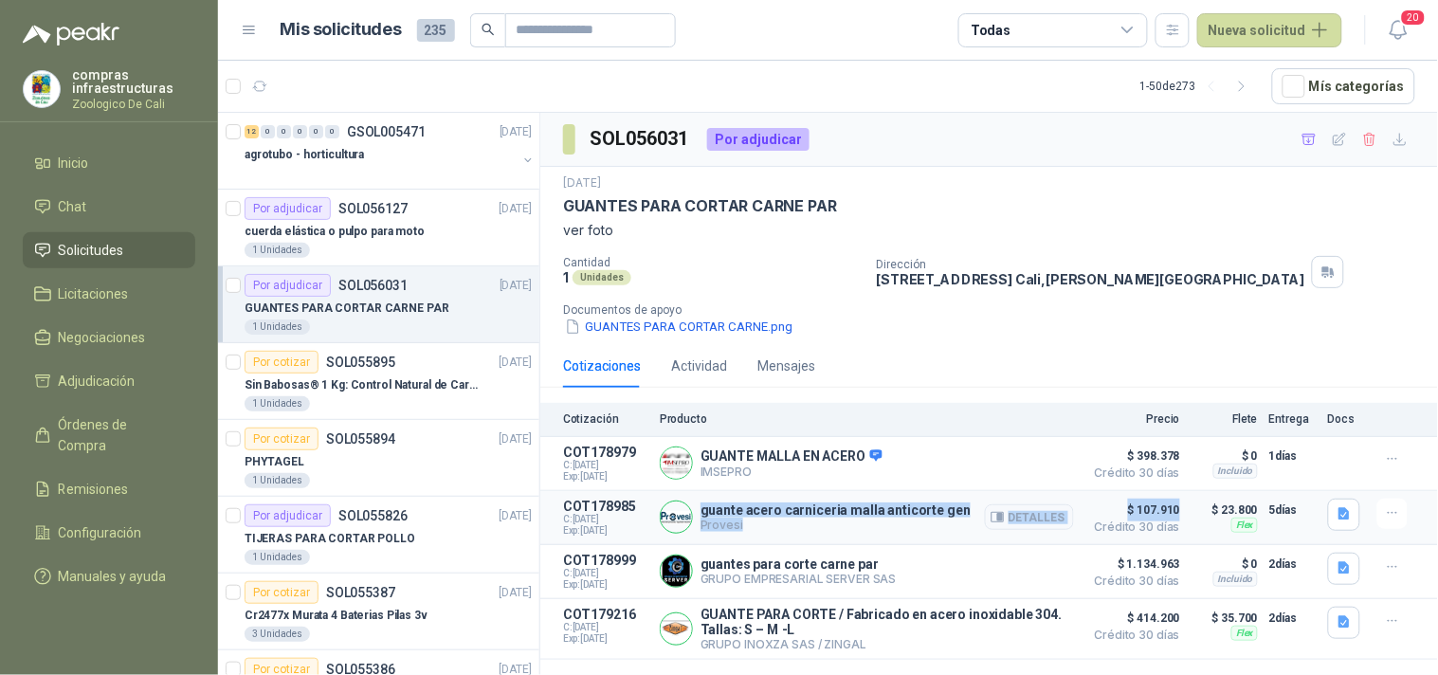
drag, startPoint x: 1181, startPoint y: 507, endPoint x: 680, endPoint y: 507, distance: 501.5
click at [696, 507] on article "COT178985 C: [DATE] Exp: [DATE] guante acero carniceria malla anticorte gen Pro…" at bounding box center [989, 518] width 898 height 54
drag, startPoint x: 648, startPoint y: 507, endPoint x: 547, endPoint y: 500, distance: 101.7
click at [547, 500] on article "COT178985 C: [DATE] Exp: [DATE] guante acero carniceria malla anticorte gen Pro…" at bounding box center [989, 518] width 898 height 54
copy p "COT178985"
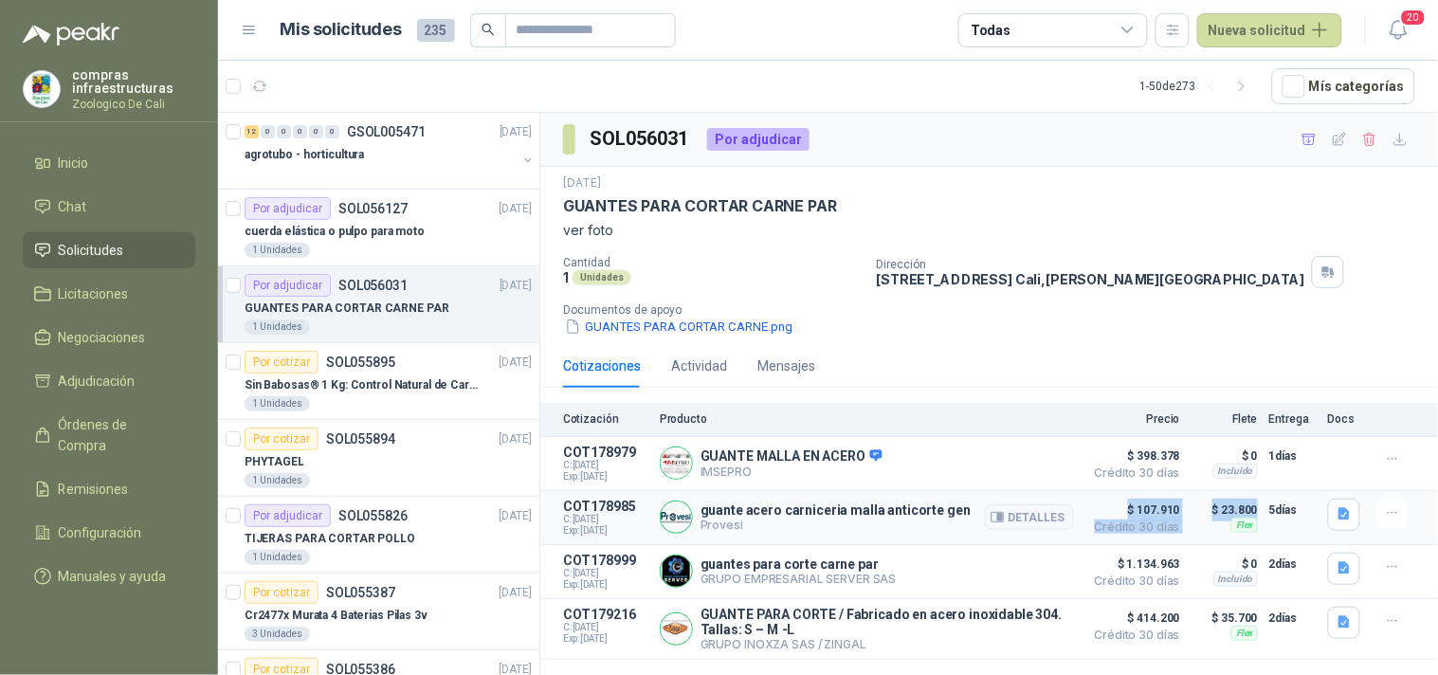
drag, startPoint x: 1130, startPoint y: 514, endPoint x: 1262, endPoint y: 506, distance: 132.0
click at [1262, 506] on article "COT178985 C: [DATE] Exp: [DATE] guante acero carniceria malla anticorte gen Pro…" at bounding box center [989, 518] width 898 height 54
copy article "$ 107.910 Crédito 30 días $ 107.910 Crédito 30 días Flex $ 23.800 Entrega: 5 dí…"
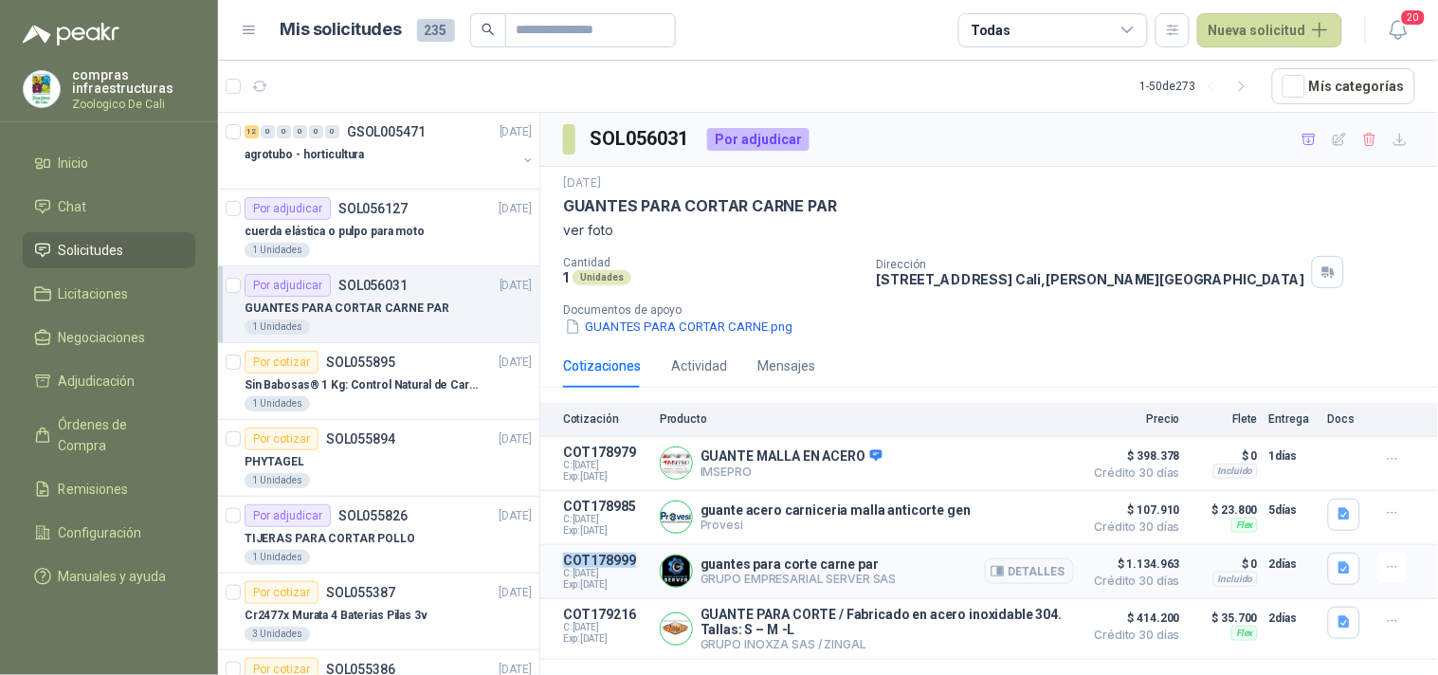
drag, startPoint x: 638, startPoint y: 565, endPoint x: 562, endPoint y: 565, distance: 75.8
click at [563, 565] on p "COT178999" at bounding box center [605, 560] width 85 height 15
copy p "COT178999"
click at [1066, 575] on button "Detalles" at bounding box center [1029, 571] width 89 height 26
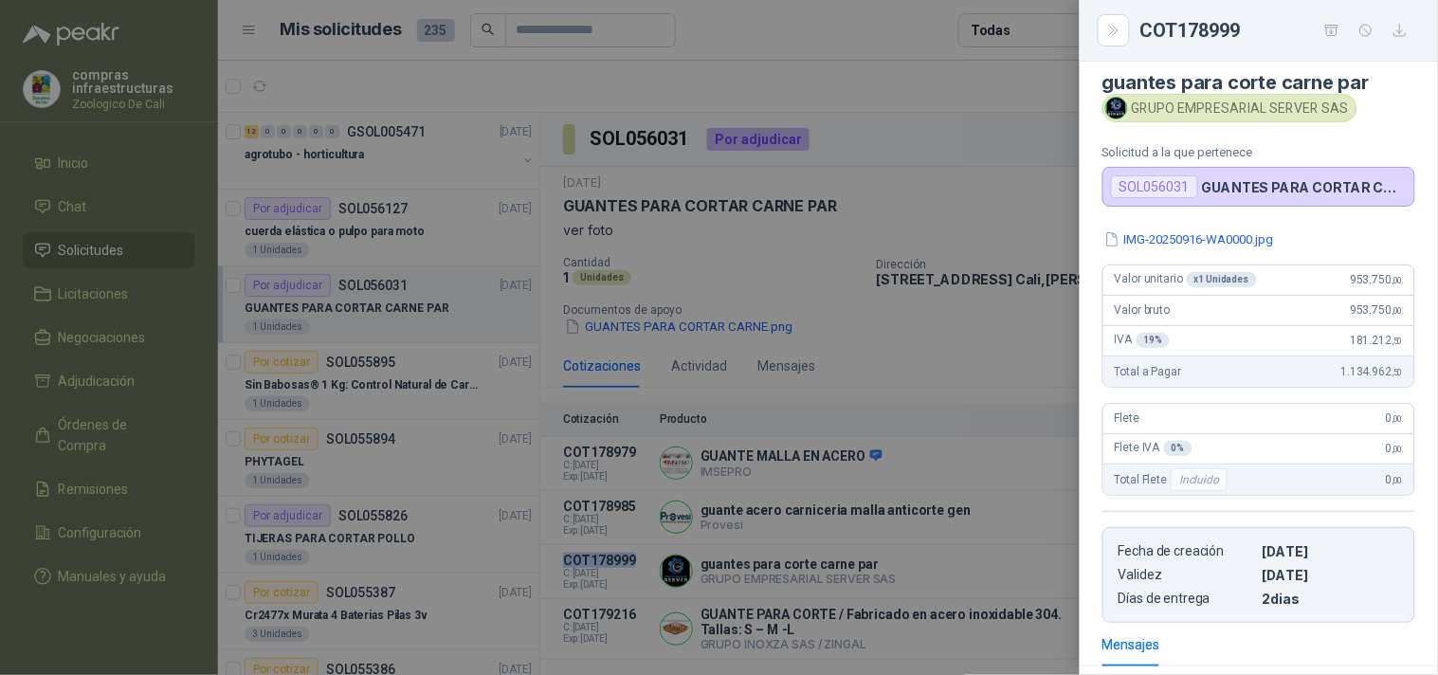
scroll to position [0, 0]
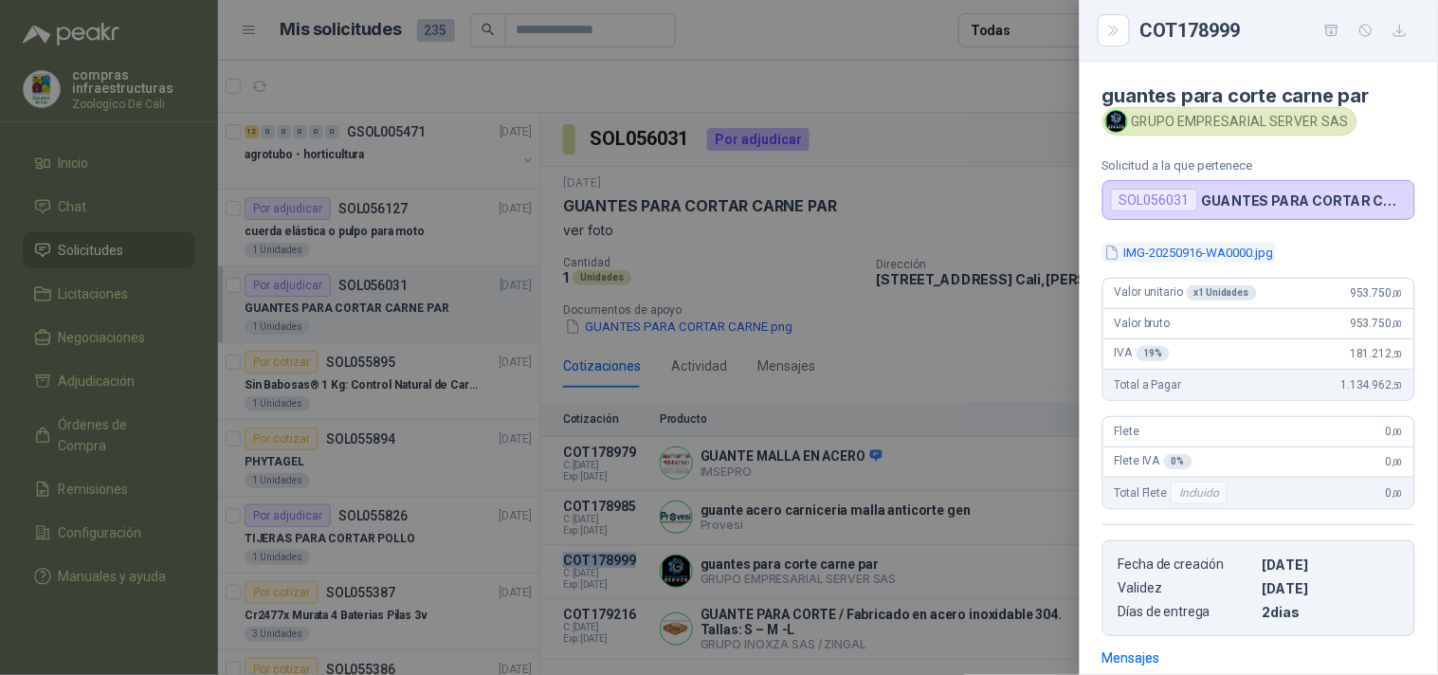
click at [1173, 246] on button "IMG-20250916-WA0000.jpg" at bounding box center [1189, 253] width 173 height 20
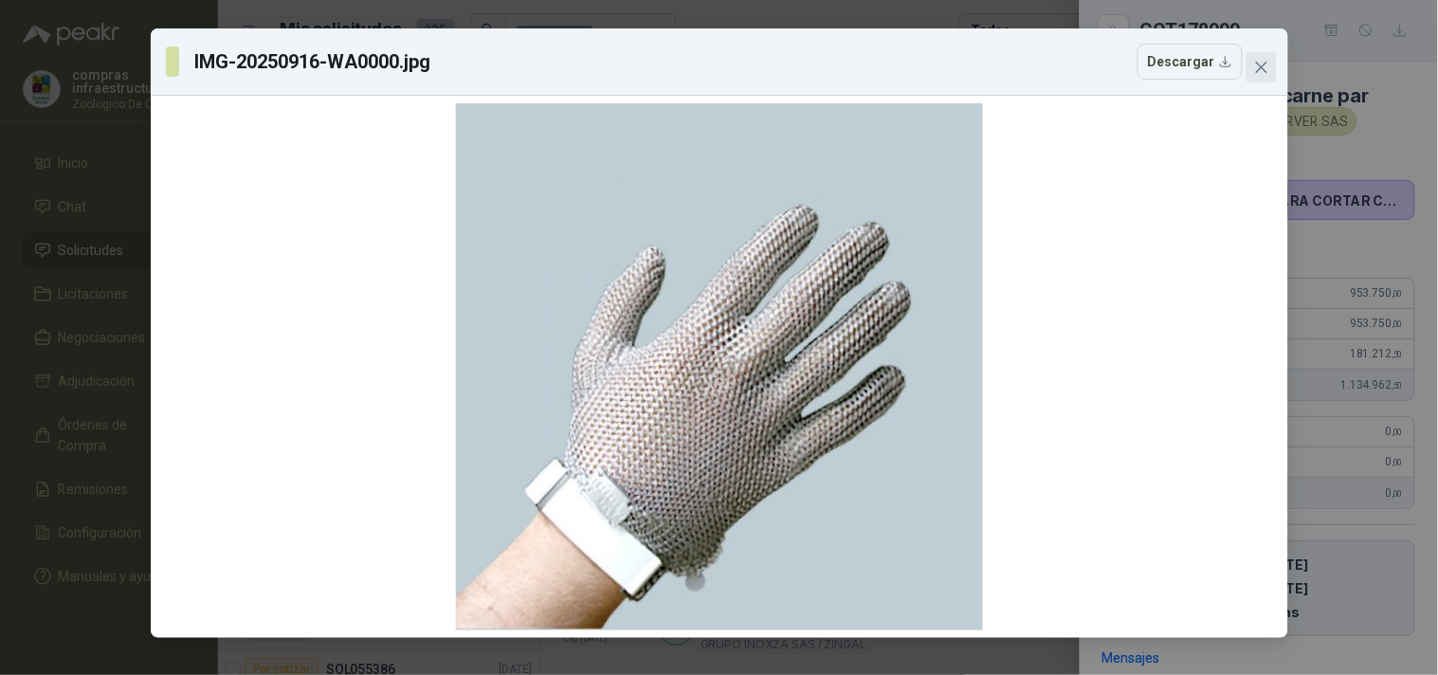
click at [1261, 71] on icon "close" at bounding box center [1261, 67] width 15 height 15
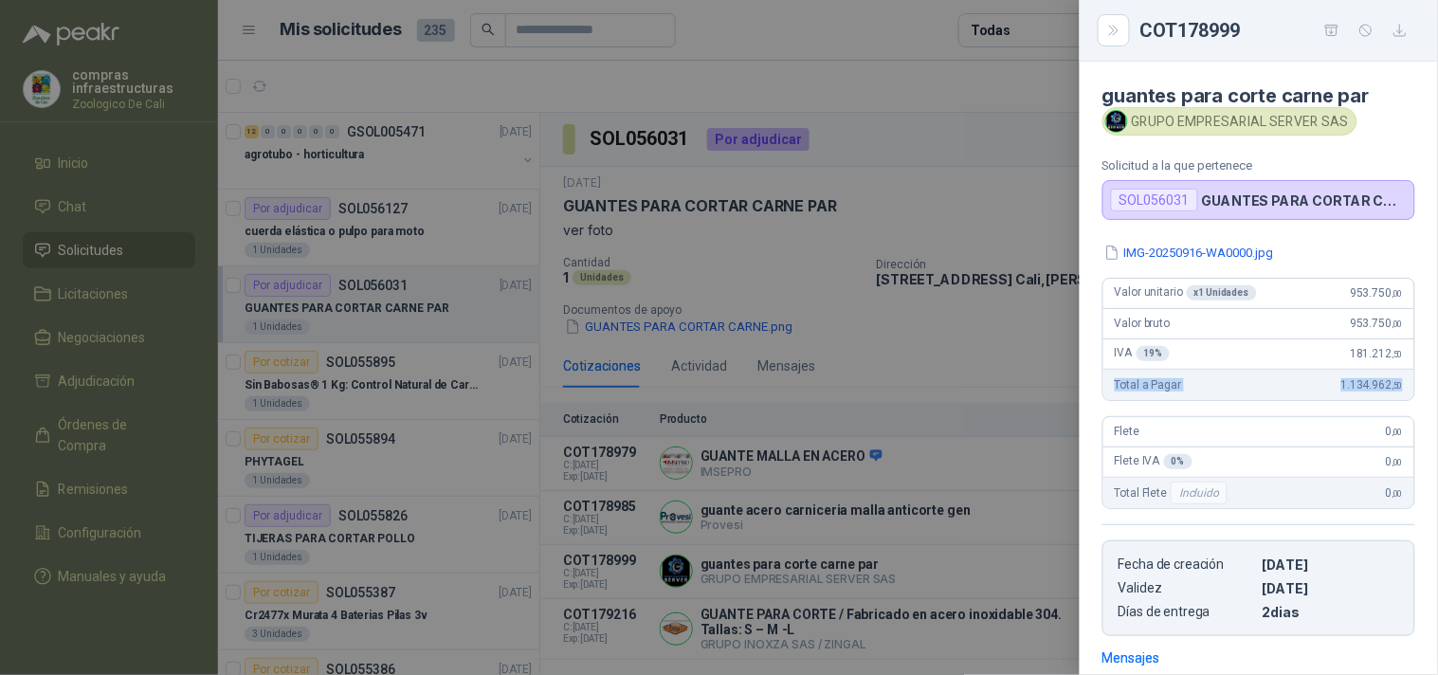
drag, startPoint x: 1112, startPoint y: 384, endPoint x: 1389, endPoint y: 393, distance: 277.0
click at [1389, 393] on div "Total a Pagar 1.134.962 ,50" at bounding box center [1259, 385] width 311 height 30
copy div "Total a Pagar 1.134.962 ,50"
click at [1116, 44] on button "Close" at bounding box center [1114, 30] width 32 height 32
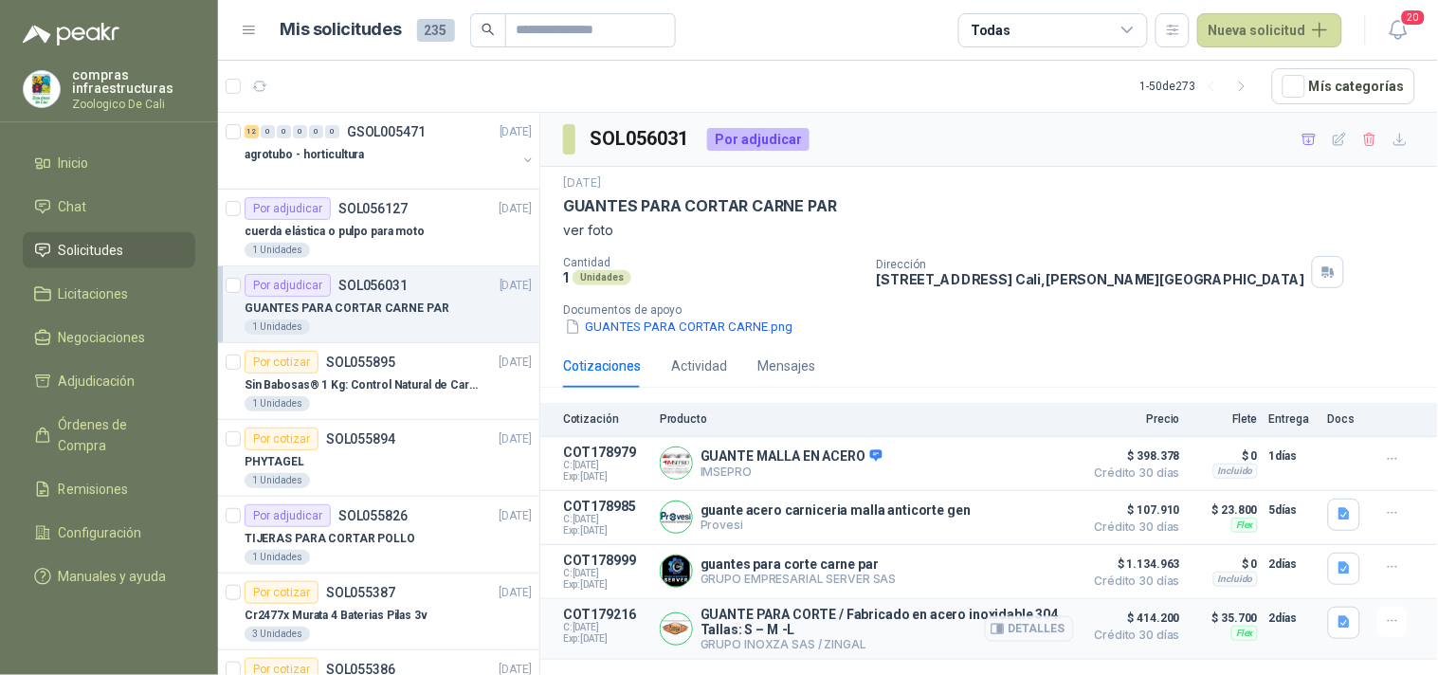
click at [597, 642] on span "Exp: [DATE]" at bounding box center [605, 638] width 85 height 11
click at [633, 627] on span "C: [DATE]" at bounding box center [605, 627] width 85 height 11
drag, startPoint x: 637, startPoint y: 619, endPoint x: 554, endPoint y: 619, distance: 83.4
click at [554, 619] on article "COT179216 C: [DATE] Exp: [DATE] GUANTE PARA CORTE / Fabricado en acero inoxidab…" at bounding box center [989, 629] width 898 height 61
copy p "COT179216"
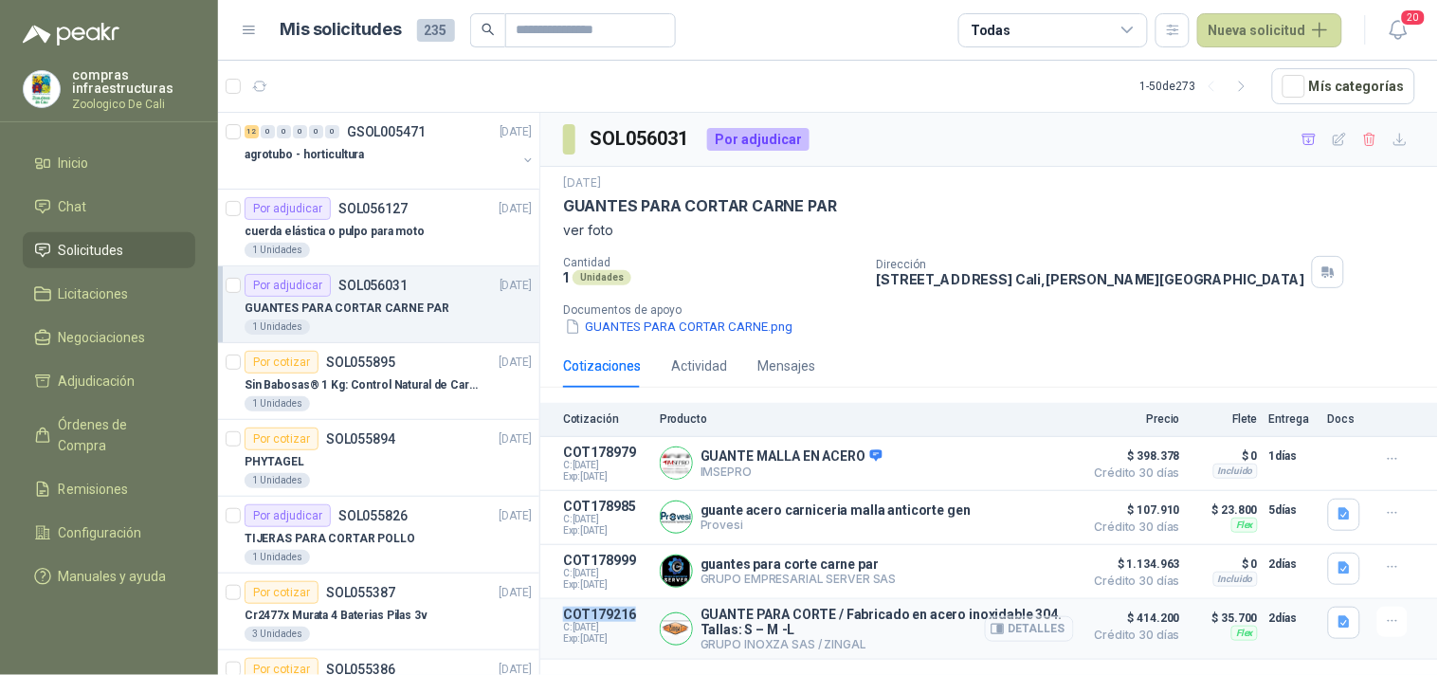
click at [1012, 630] on button "Detalles" at bounding box center [1029, 629] width 89 height 26
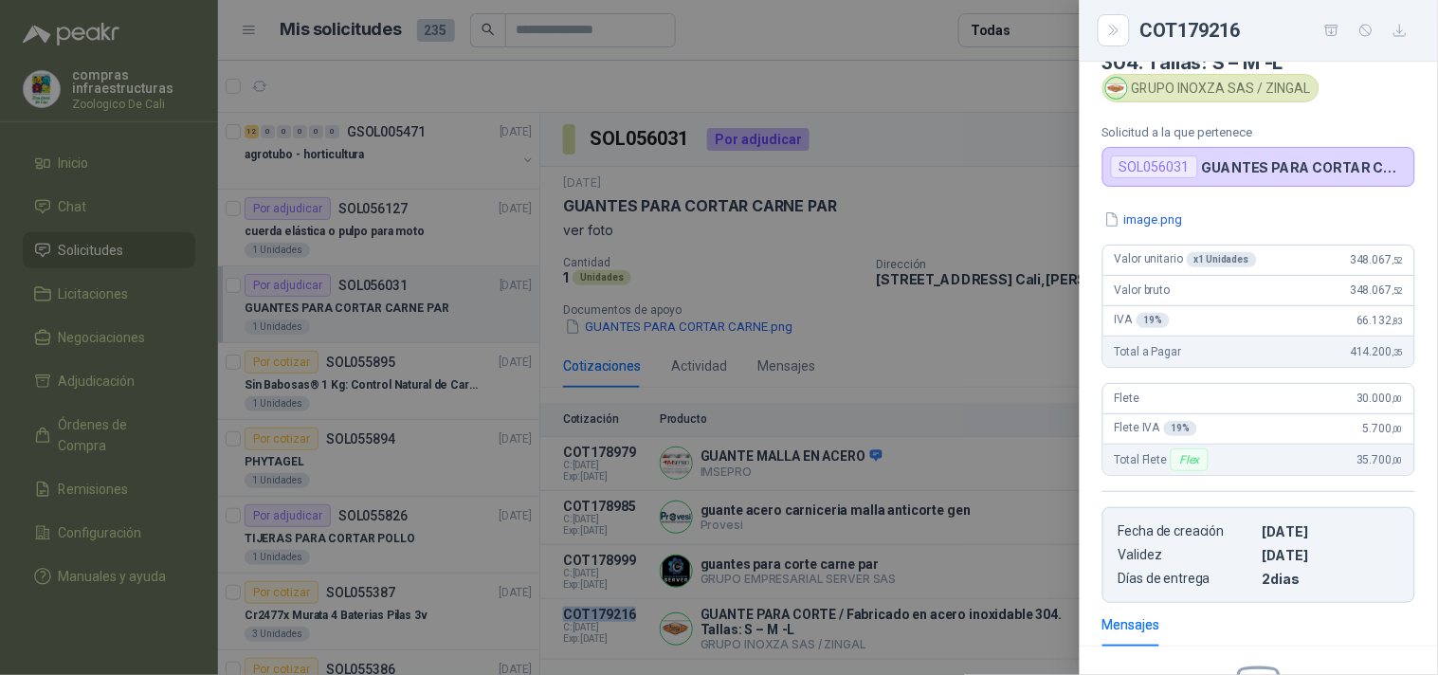
scroll to position [0, 0]
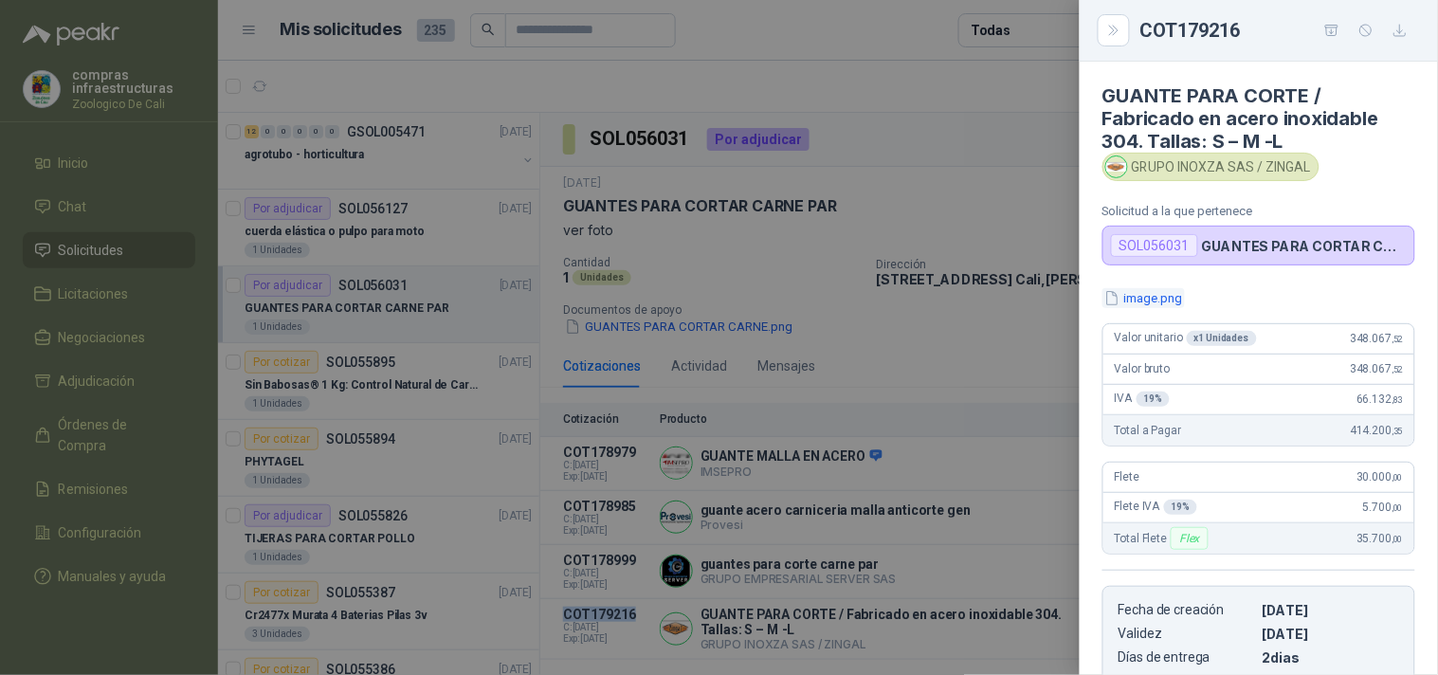
click at [1148, 296] on button "image.png" at bounding box center [1144, 298] width 82 height 20
